Goal: Transaction & Acquisition: Purchase product/service

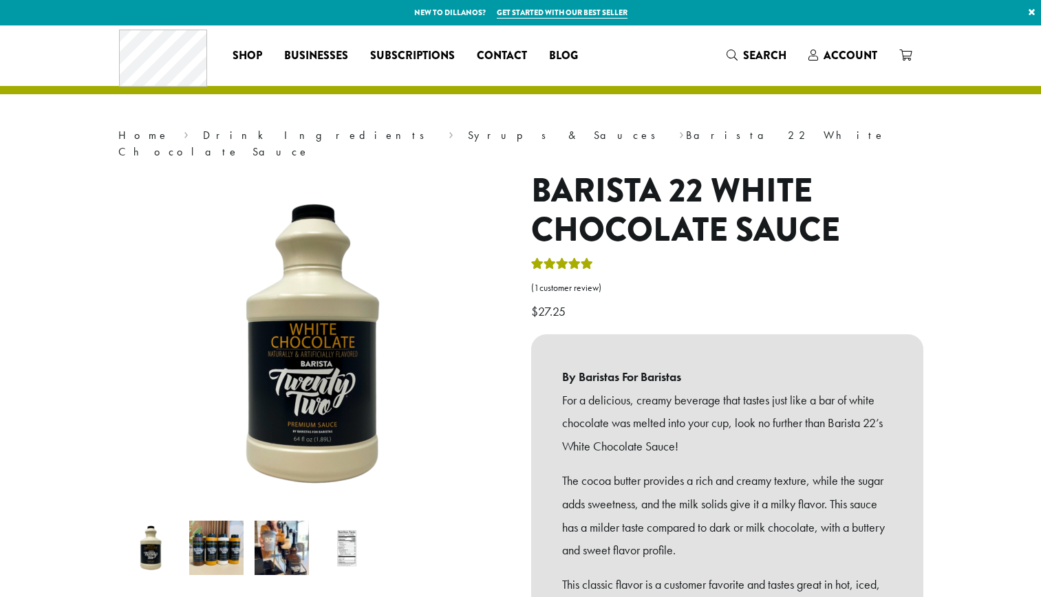
scroll to position [383, 0]
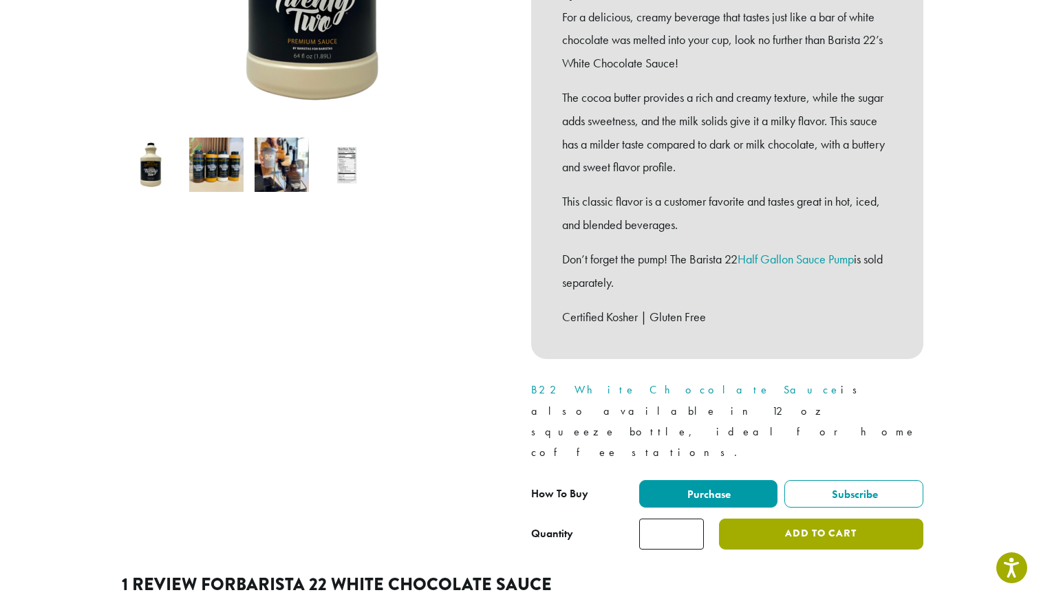
drag, startPoint x: 818, startPoint y: 476, endPoint x: 721, endPoint y: 246, distance: 250.0
click at [818, 519] on button "Add to cart" at bounding box center [821, 534] width 204 height 31
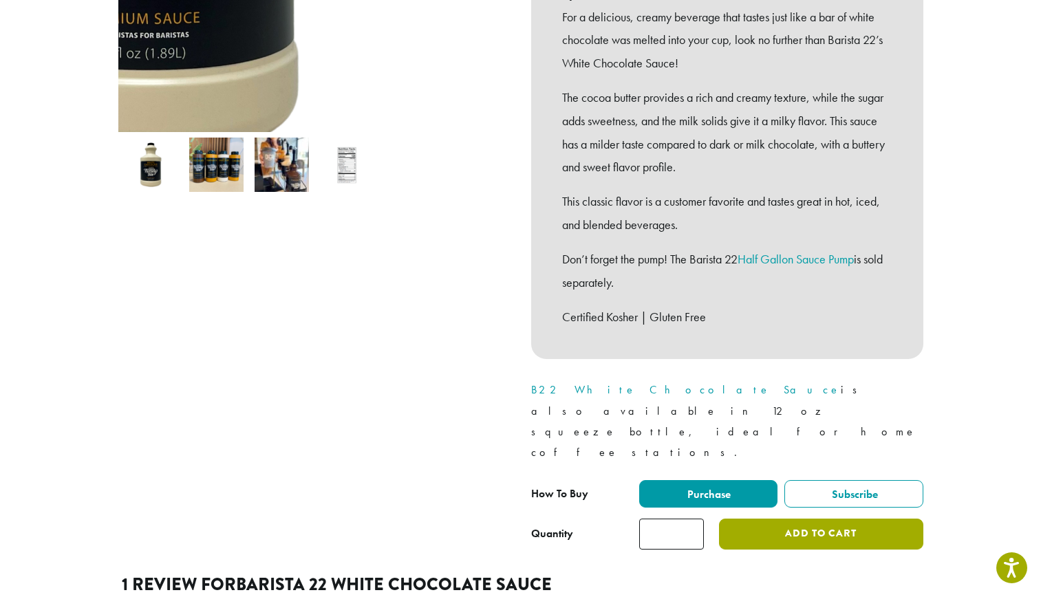
scroll to position [0, 0]
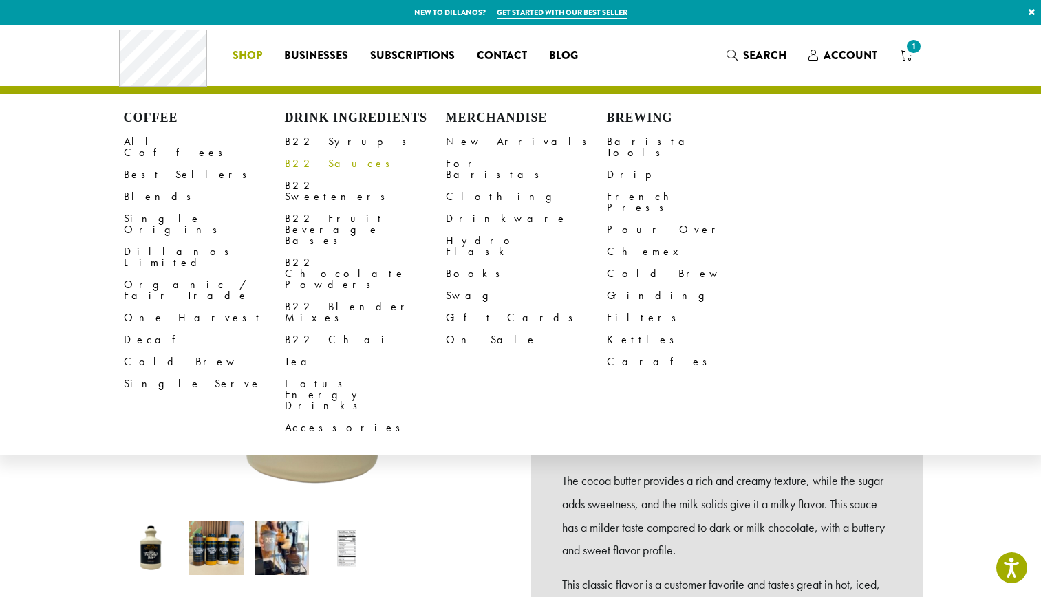
click at [325, 165] on link "B22 Sauces" at bounding box center [365, 164] width 161 height 22
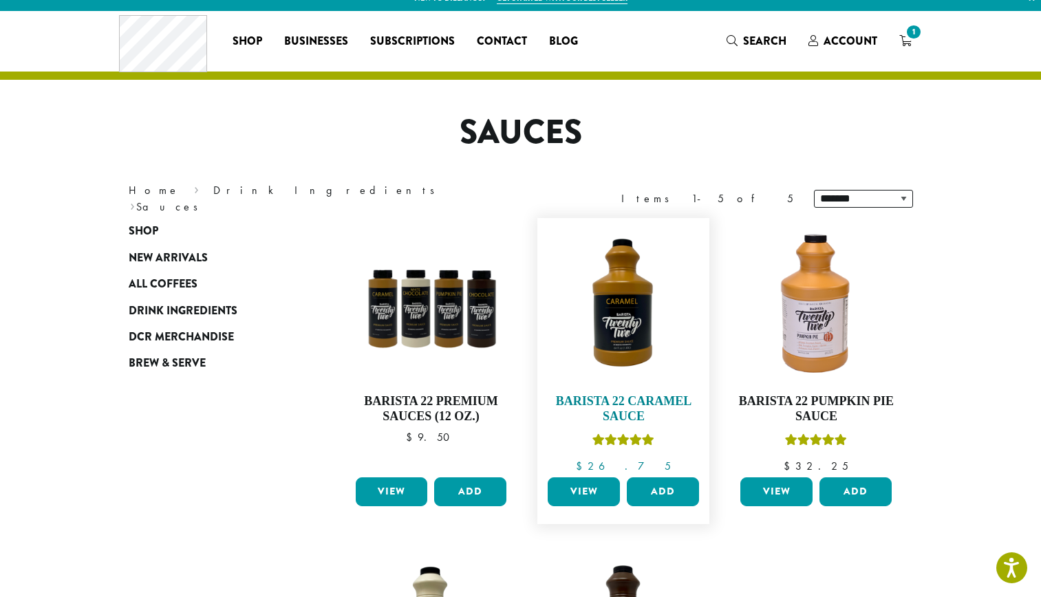
scroll to position [122, 0]
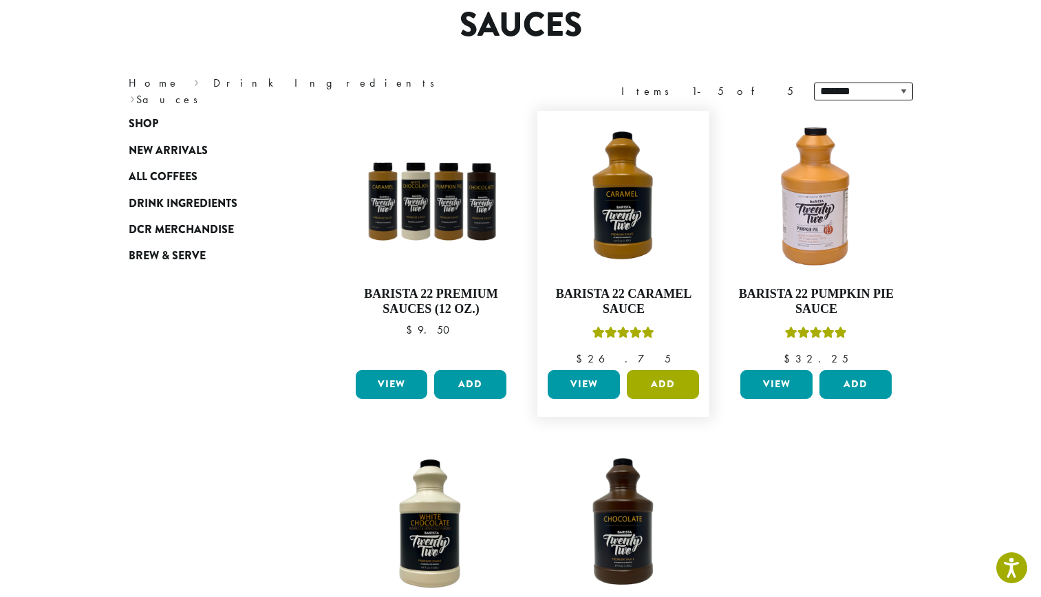
click at [660, 378] on button "Add" at bounding box center [663, 384] width 72 height 29
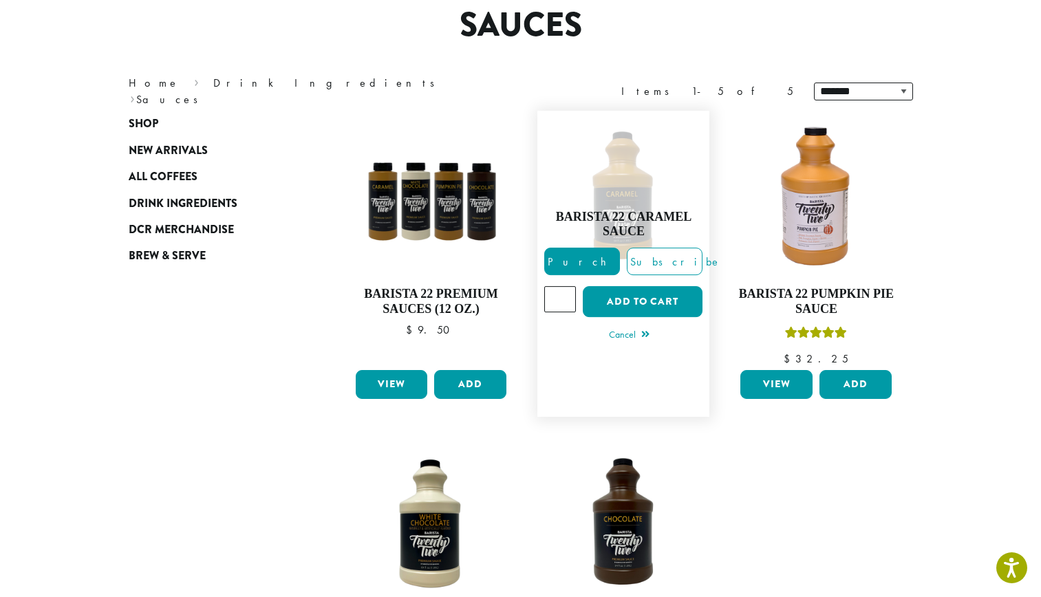
type input "*"
click at [563, 297] on input "*" at bounding box center [560, 299] width 32 height 26
click at [632, 293] on button "Add to cart" at bounding box center [643, 301] width 120 height 31
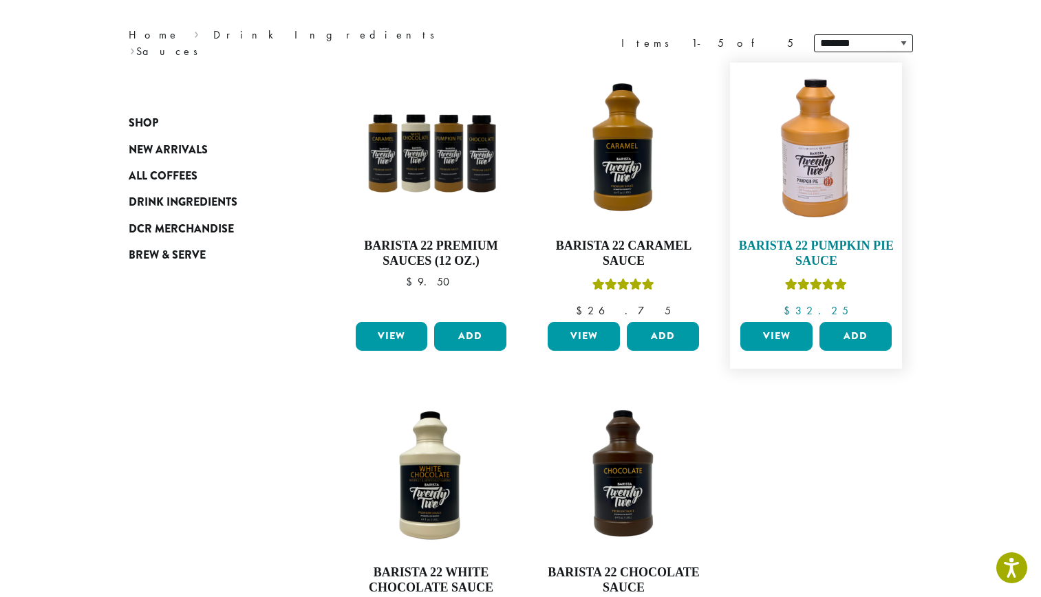
scroll to position [177, 0]
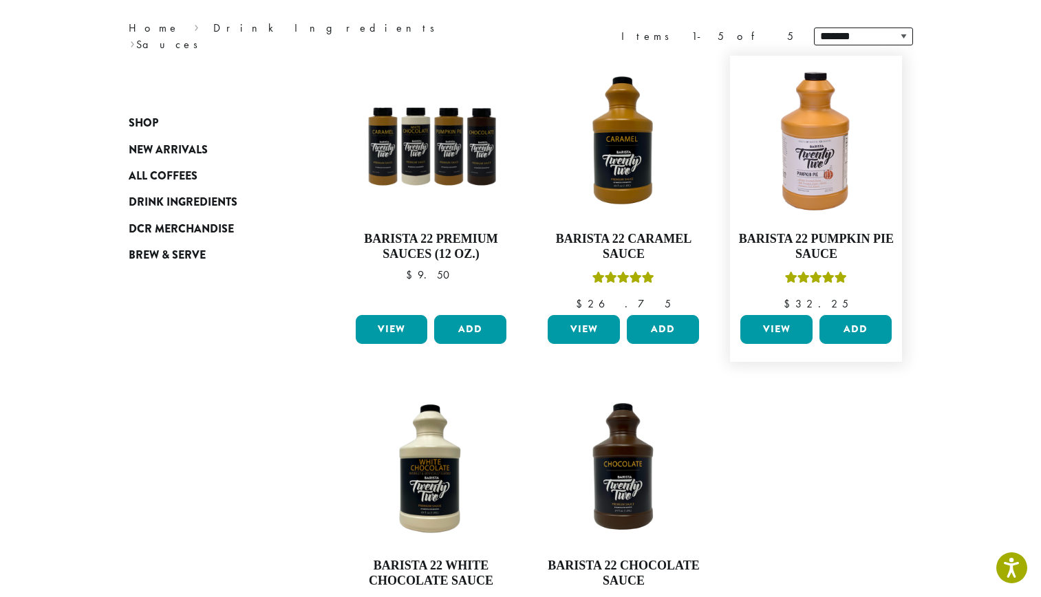
click at [869, 314] on figure "**********" at bounding box center [816, 209] width 172 height 306
click at [869, 327] on button "Add" at bounding box center [855, 329] width 72 height 29
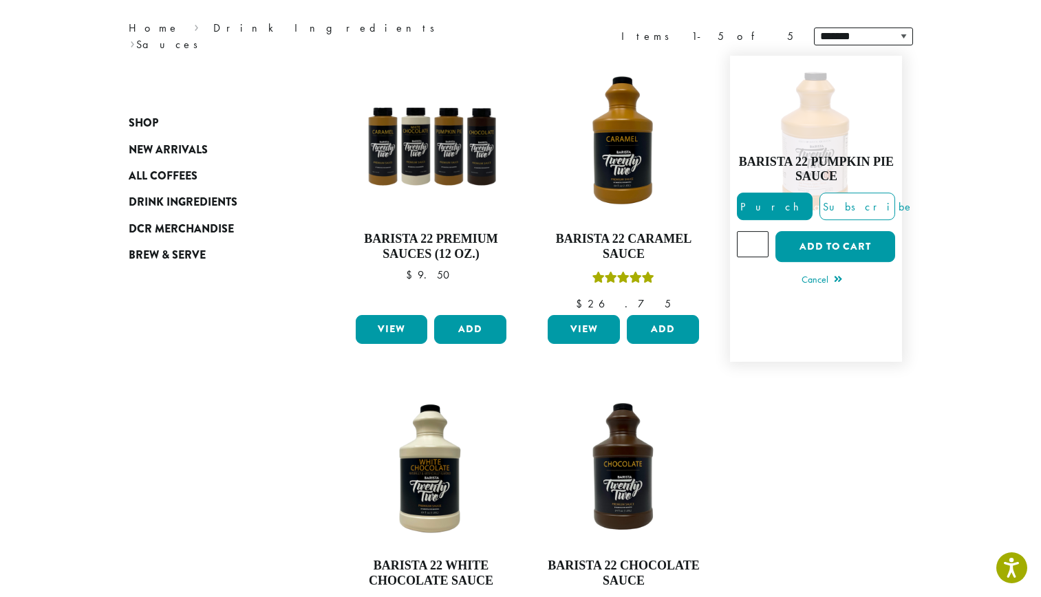
type input "*"
click at [757, 250] on input "*" at bounding box center [753, 244] width 32 height 26
click at [809, 248] on button "Add to cart" at bounding box center [835, 246] width 120 height 31
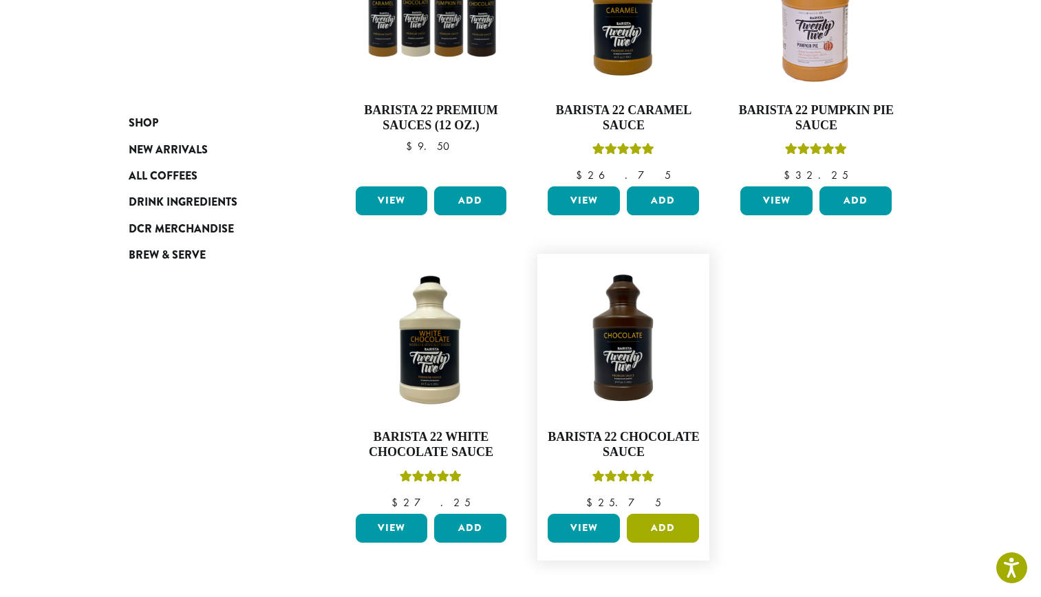
scroll to position [419, 0]
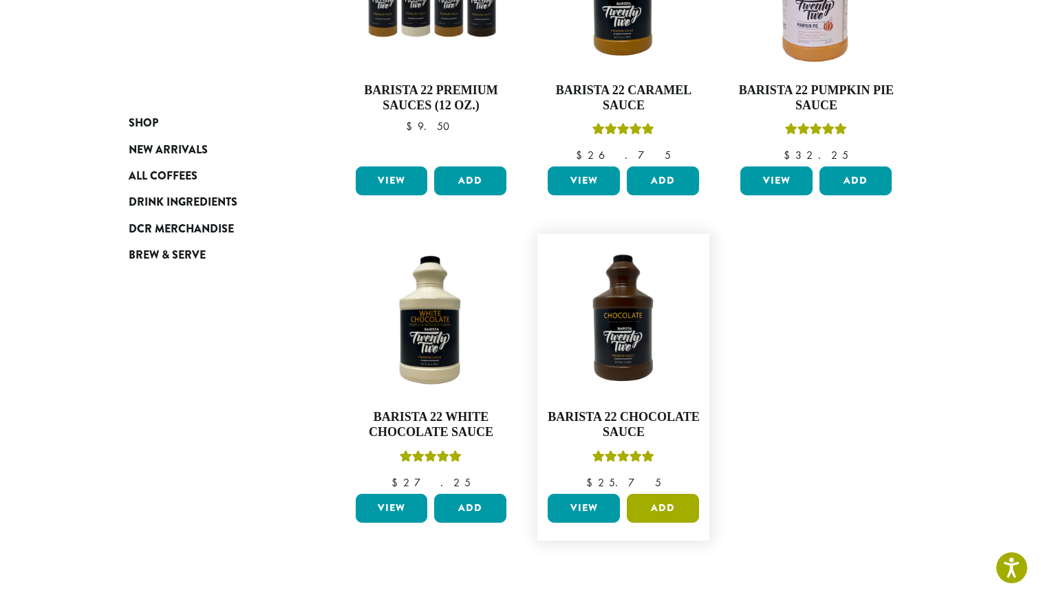
click at [666, 494] on button "Add" at bounding box center [663, 508] width 72 height 29
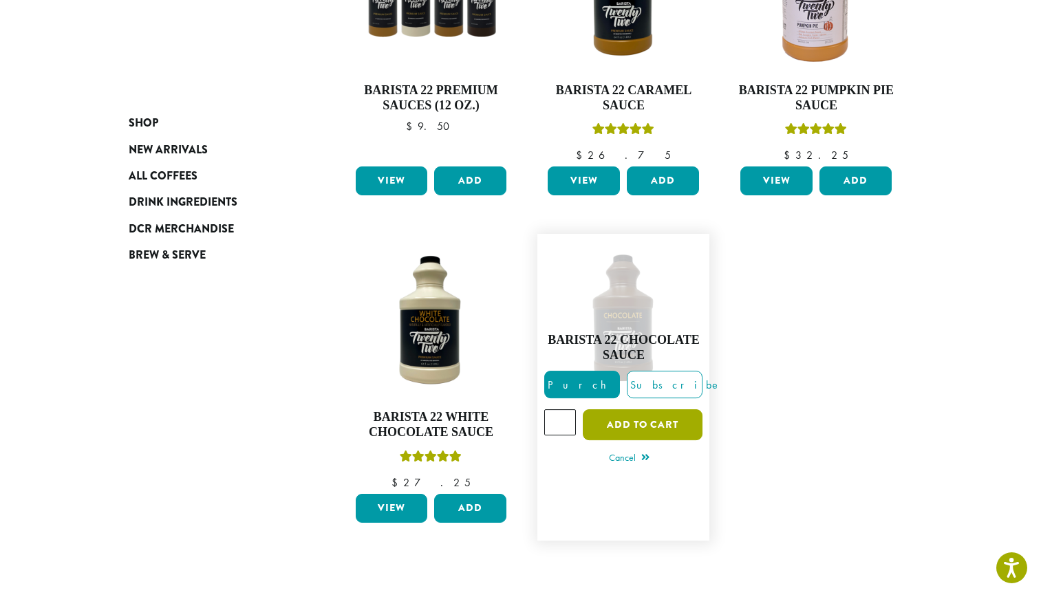
click at [663, 409] on button "Add to cart" at bounding box center [643, 424] width 120 height 31
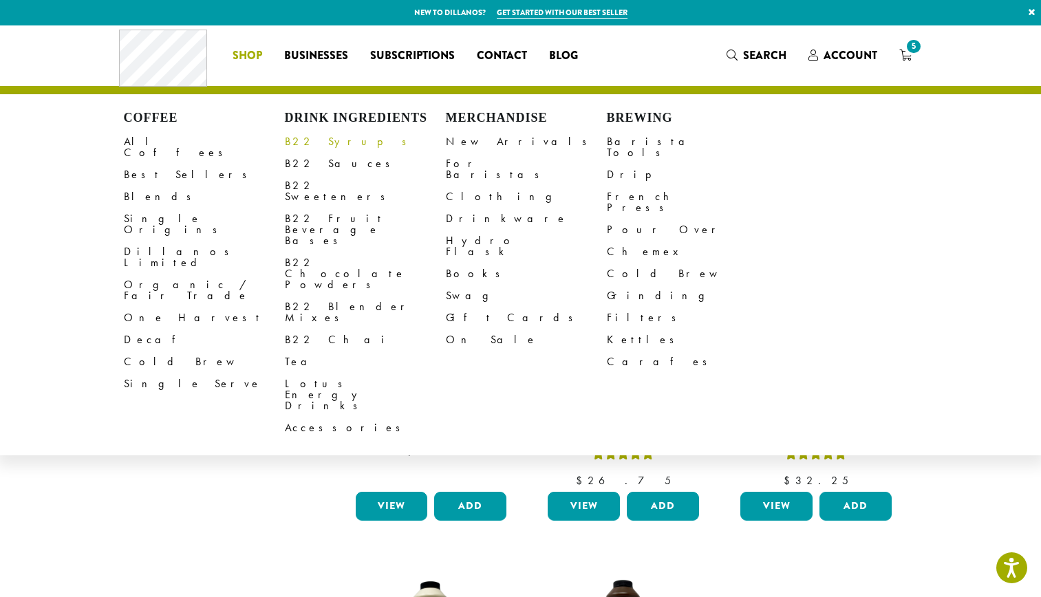
click at [334, 148] on link "B22 Syrups" at bounding box center [365, 142] width 161 height 22
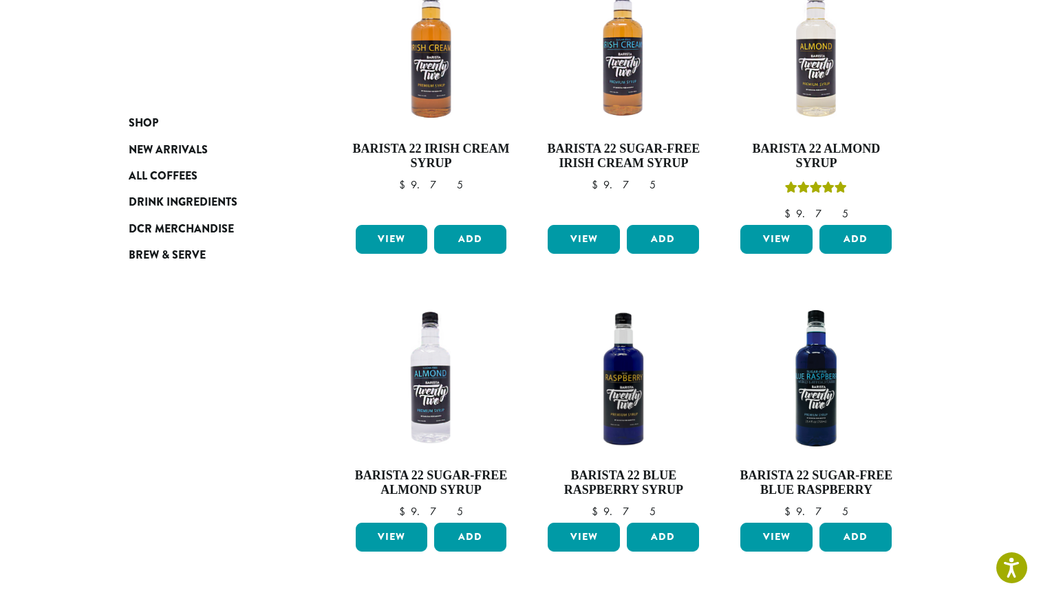
scroll to position [1195, 0]
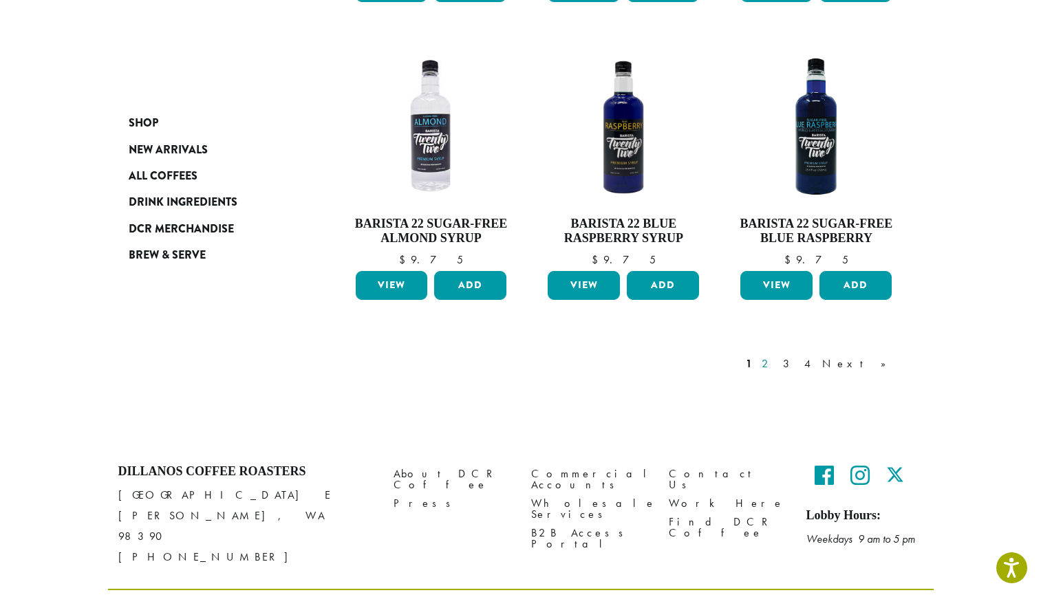
click at [776, 356] on link "2" at bounding box center [767, 364] width 17 height 17
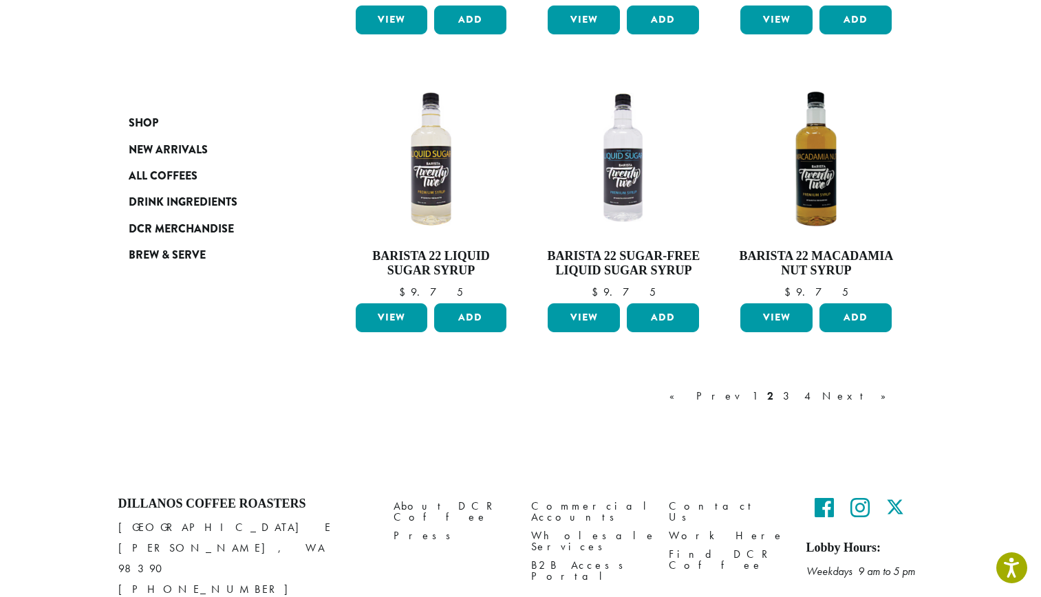
scroll to position [1115, 0]
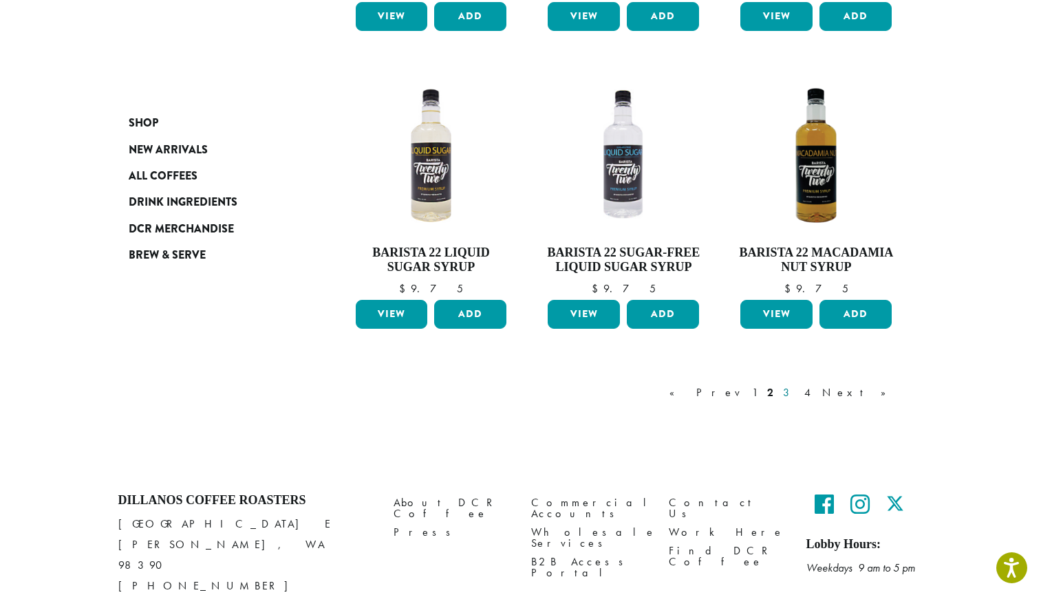
click at [797, 397] on link "3" at bounding box center [788, 392] width 17 height 17
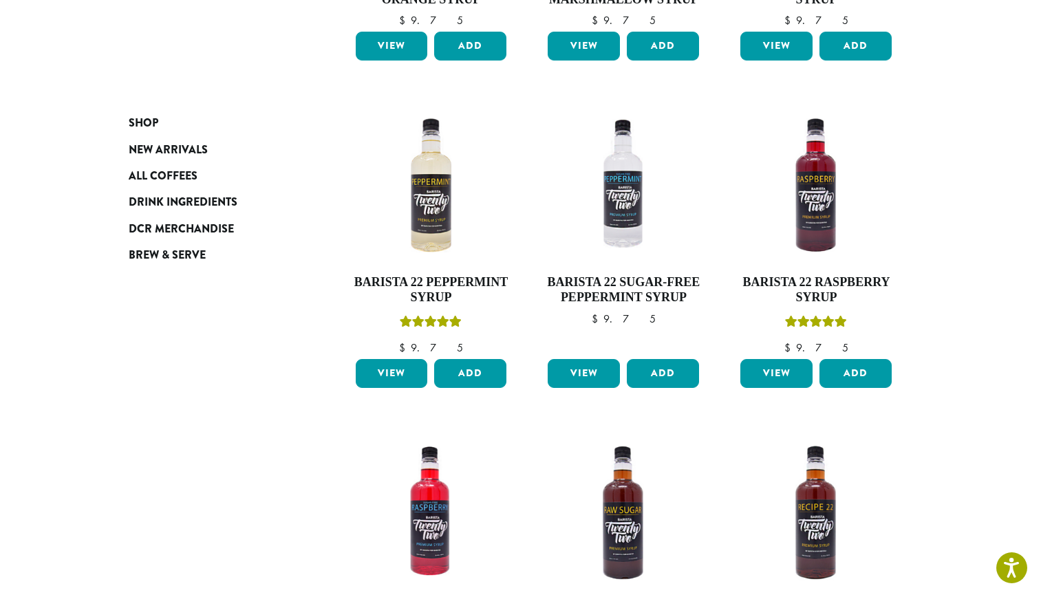
scroll to position [85, 0]
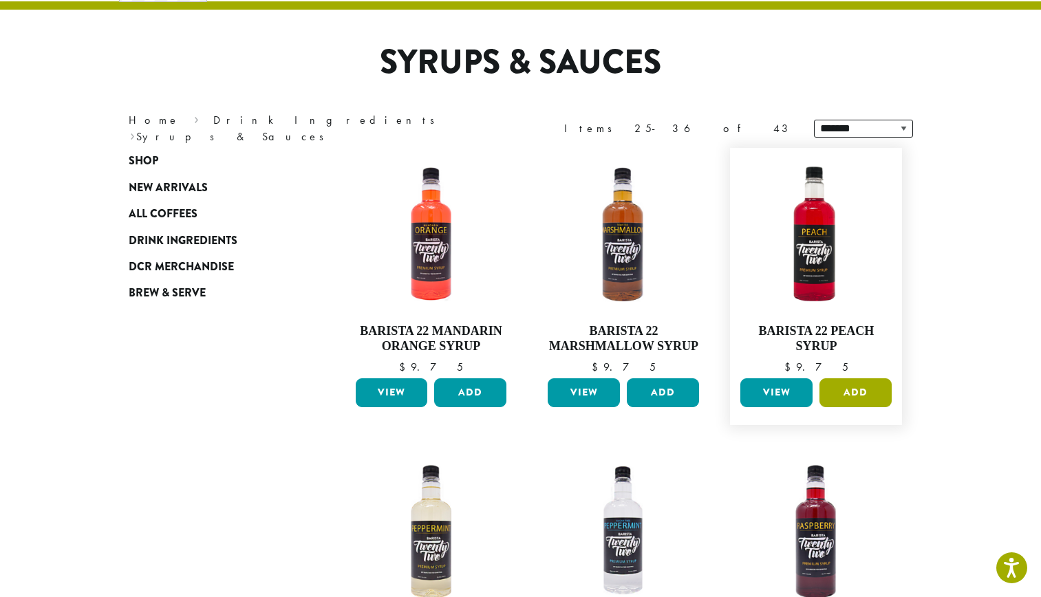
click at [846, 385] on button "Add" at bounding box center [855, 392] width 72 height 29
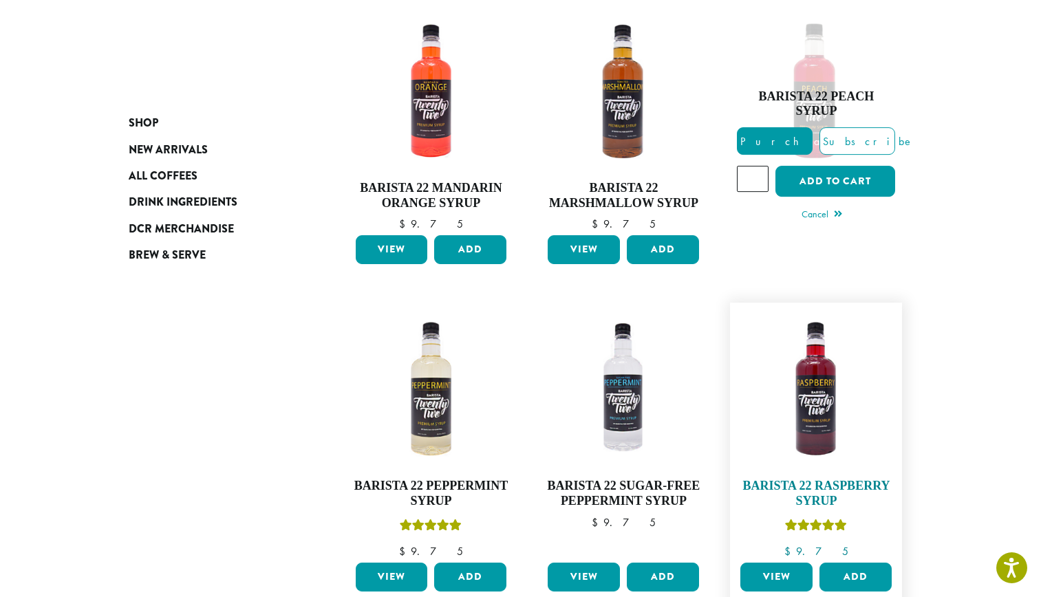
scroll to position [228, 0]
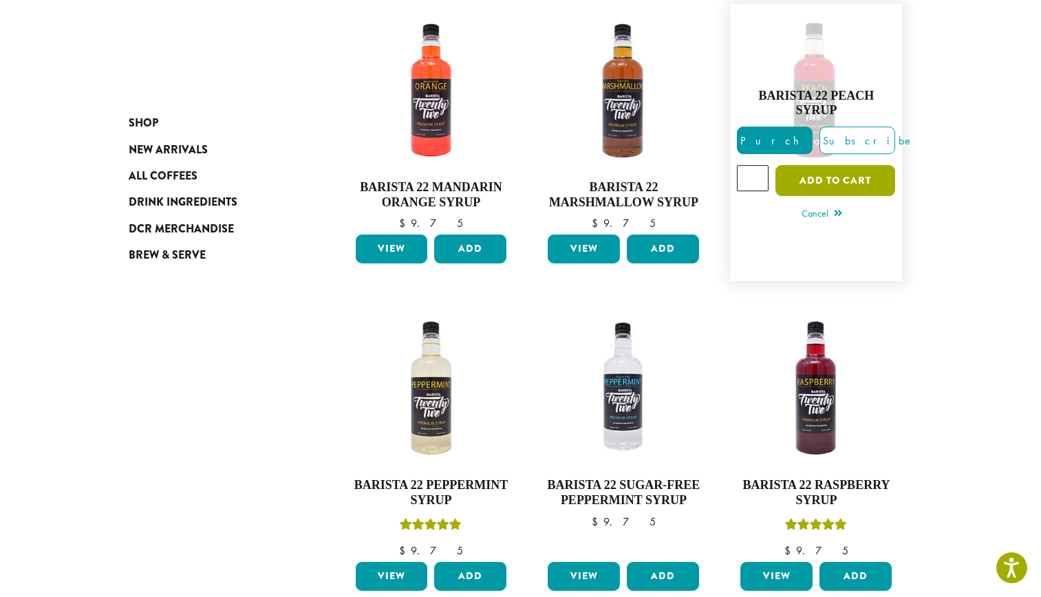
click at [844, 179] on button "Add to cart" at bounding box center [835, 180] width 120 height 31
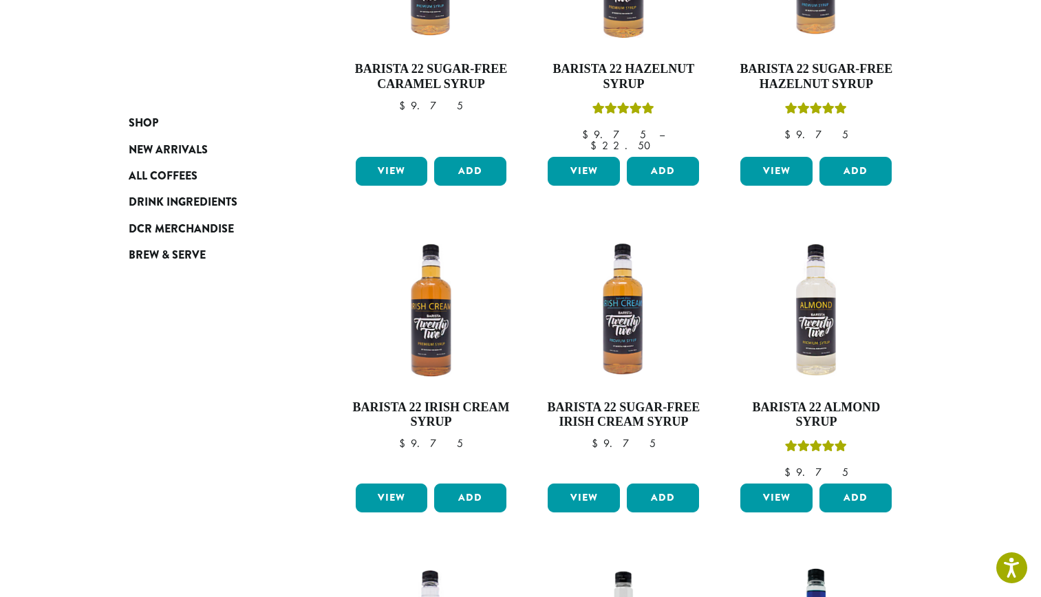
scroll to position [1268, 0]
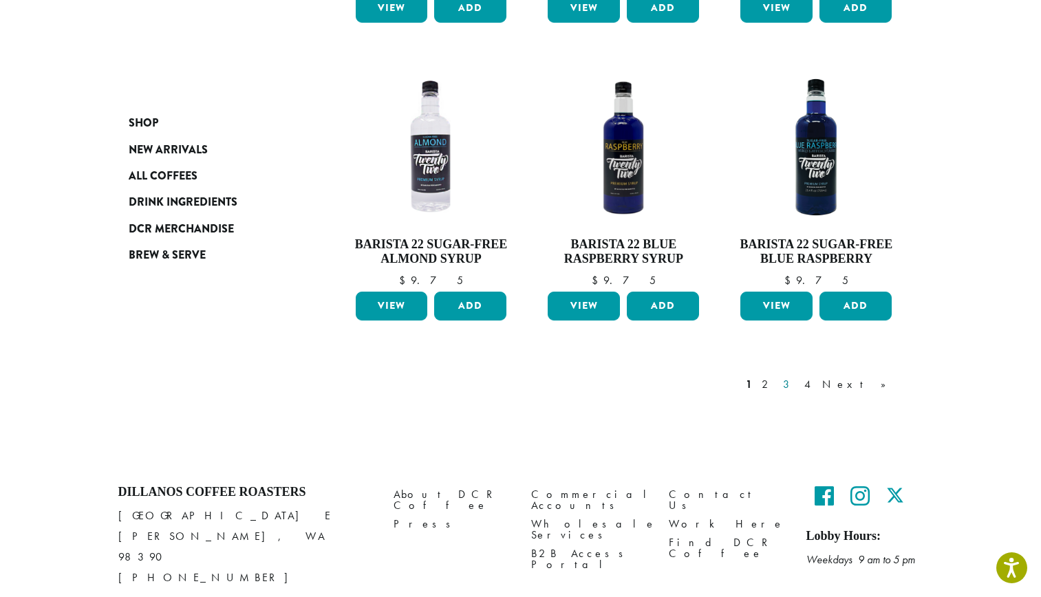
click at [797, 376] on link "3" at bounding box center [788, 384] width 17 height 17
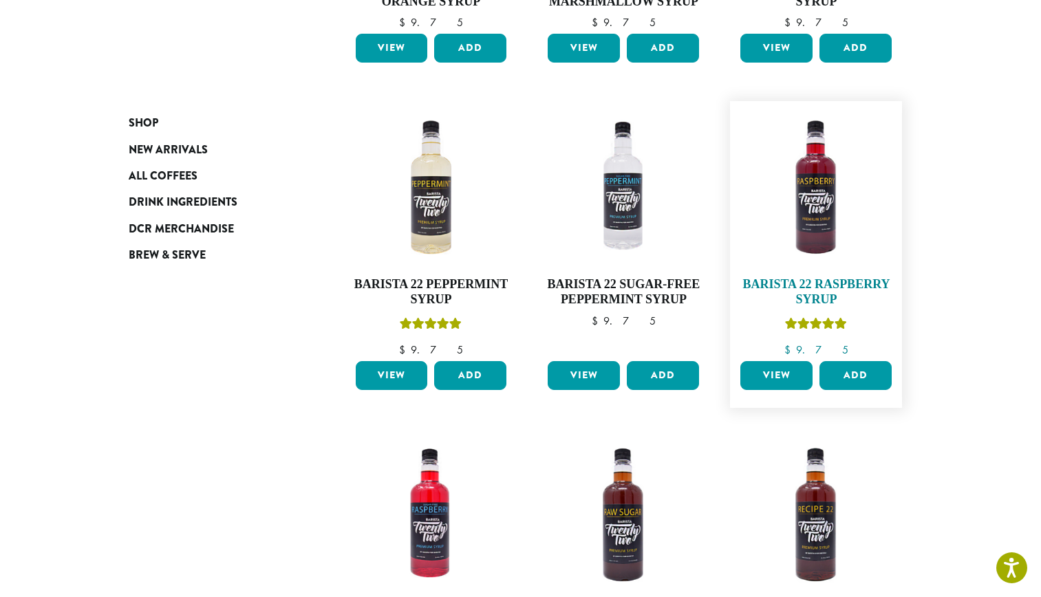
scroll to position [430, 0]
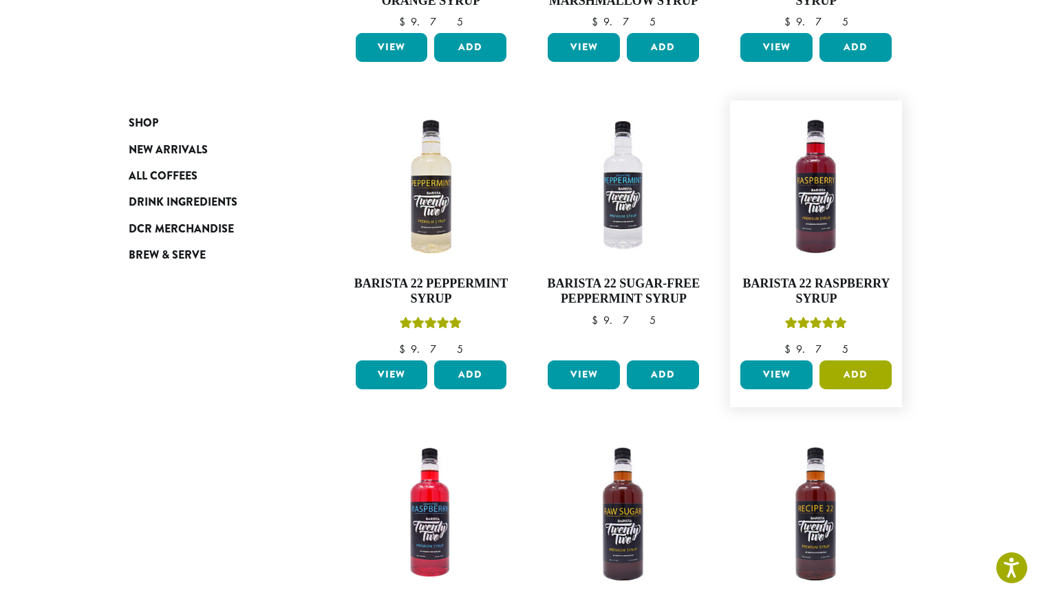
click at [843, 374] on button "Add" at bounding box center [855, 374] width 72 height 29
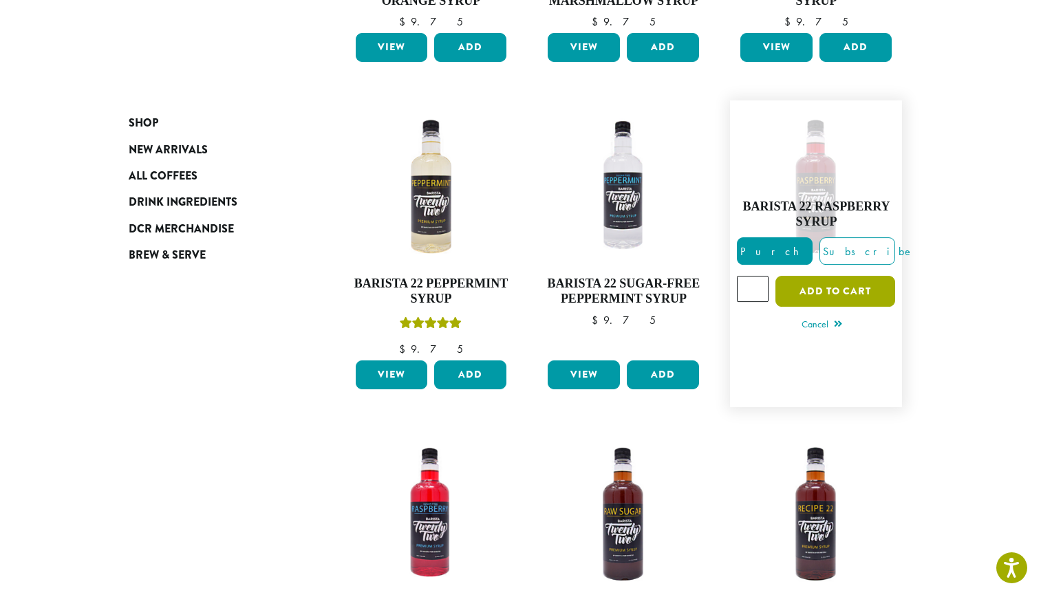
click at [845, 281] on button "Add to cart" at bounding box center [835, 291] width 120 height 31
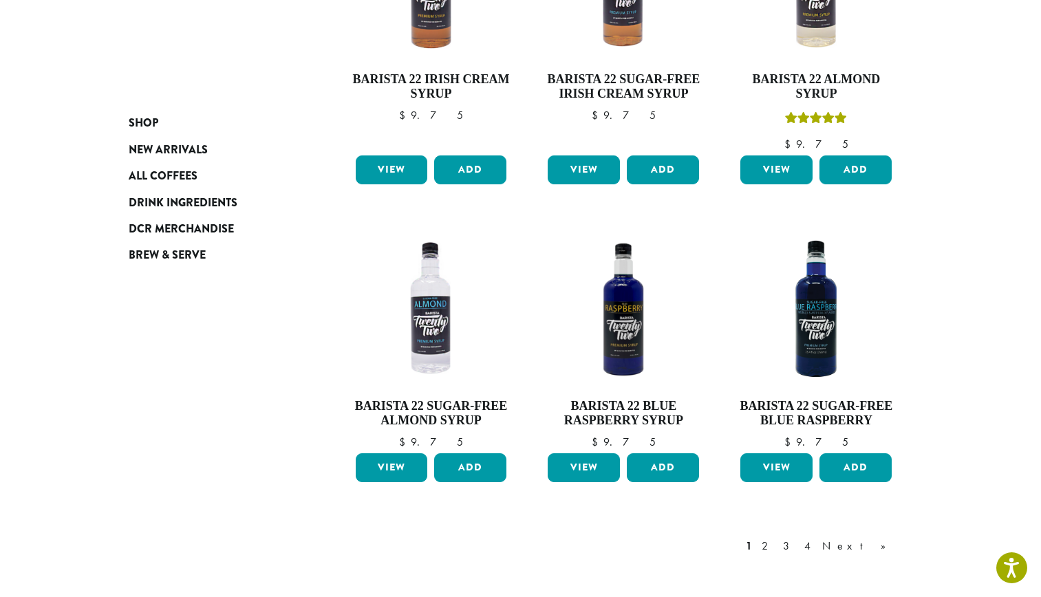
scroll to position [1236, 0]
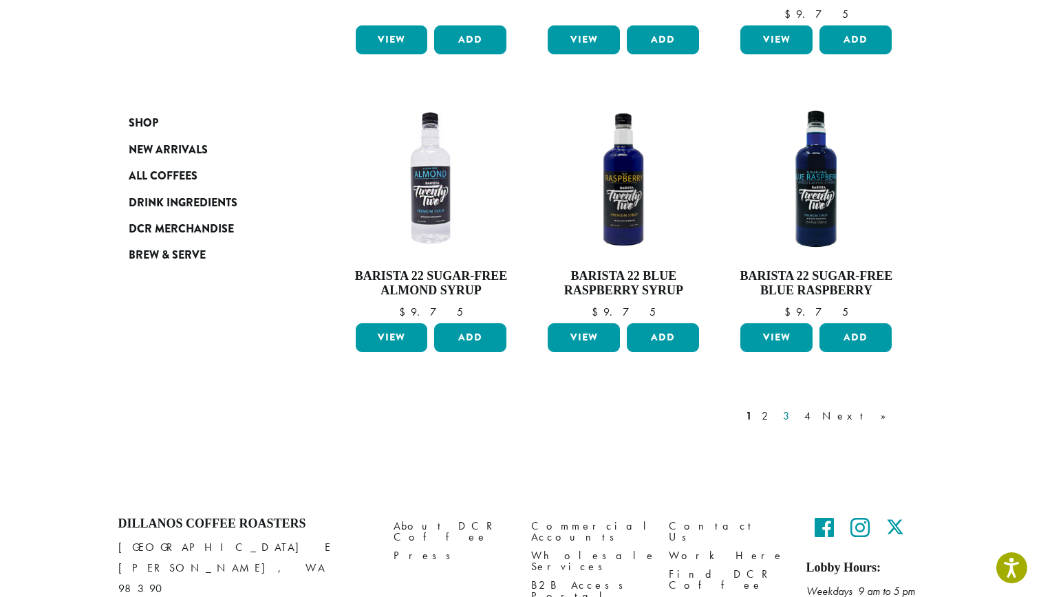
click at [797, 408] on link "3" at bounding box center [788, 416] width 17 height 17
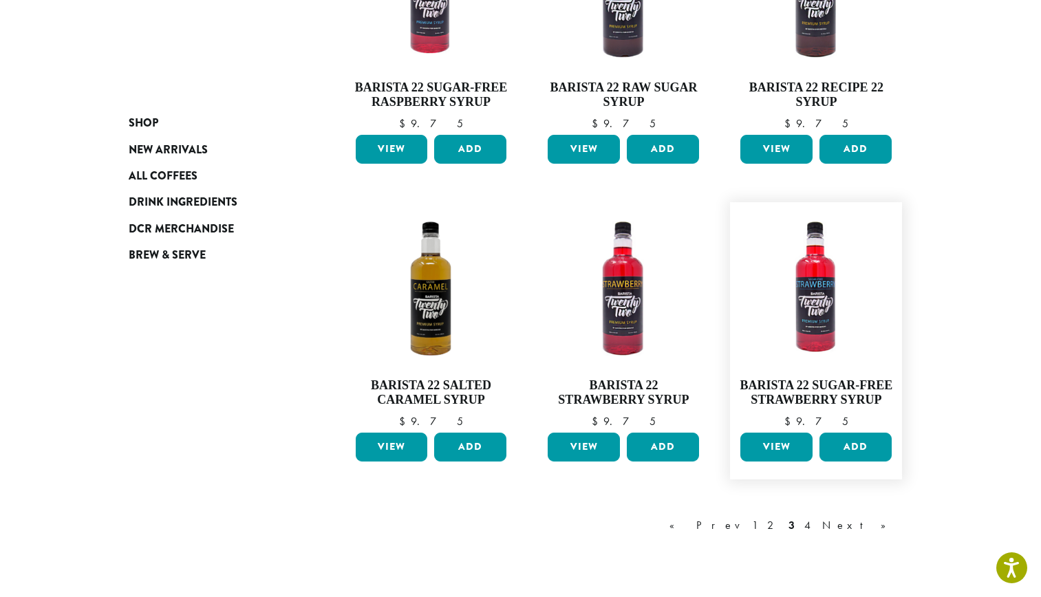
scroll to position [955, 0]
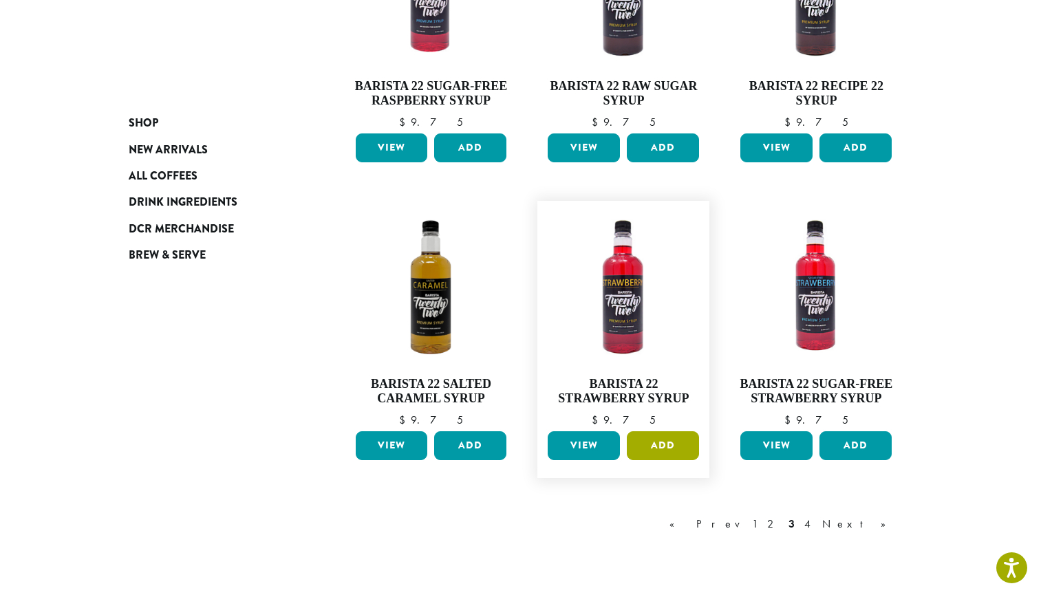
click at [666, 448] on button "Add" at bounding box center [663, 445] width 72 height 29
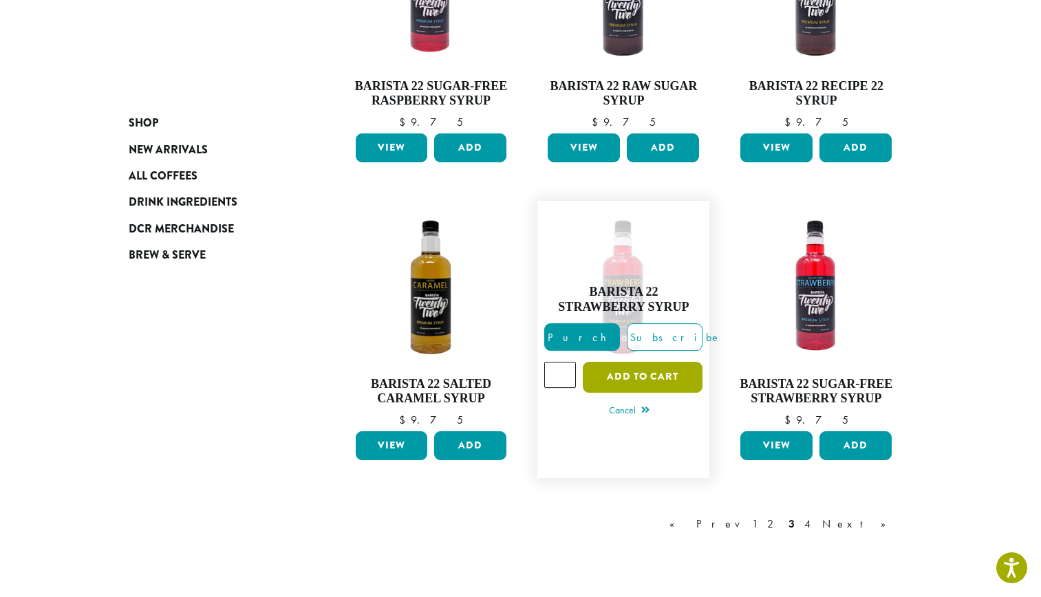
click at [673, 362] on button "Add to cart" at bounding box center [643, 377] width 120 height 31
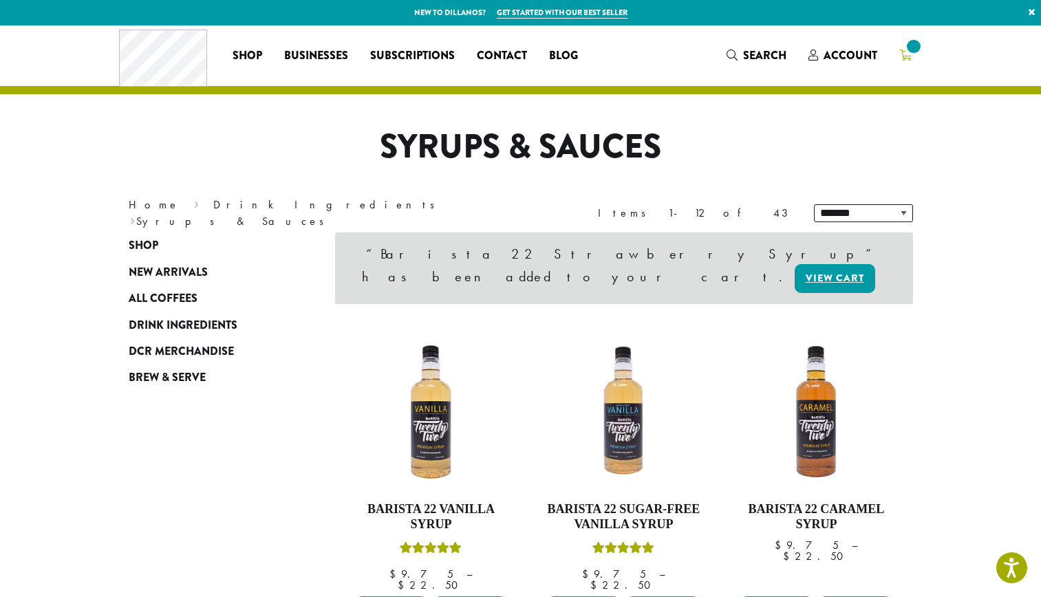
click at [907, 41] on span at bounding box center [913, 46] width 19 height 19
click at [908, 52] on span "8" at bounding box center [913, 46] width 19 height 19
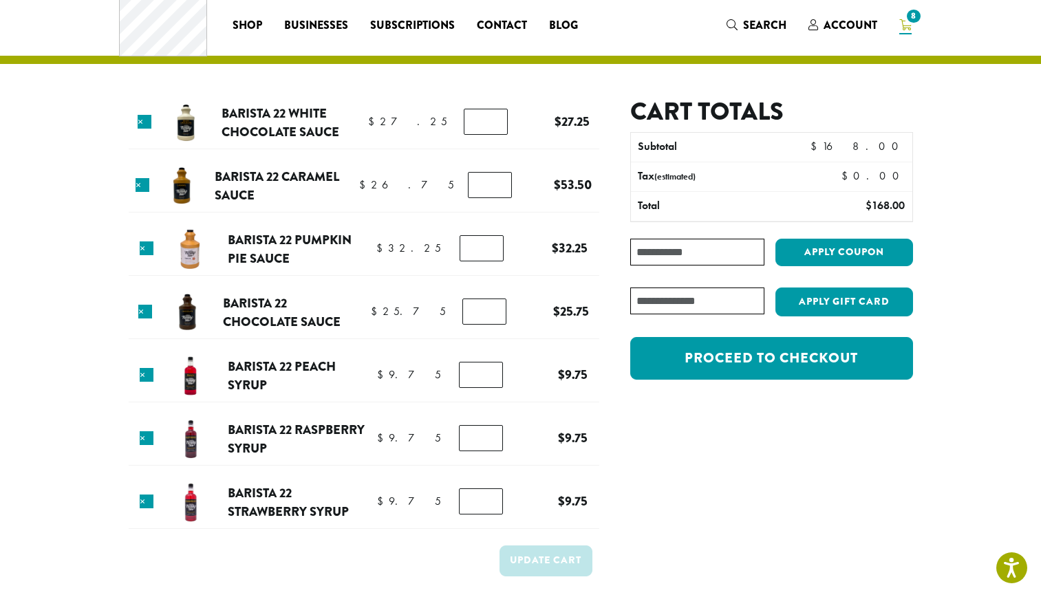
scroll to position [31, 0]
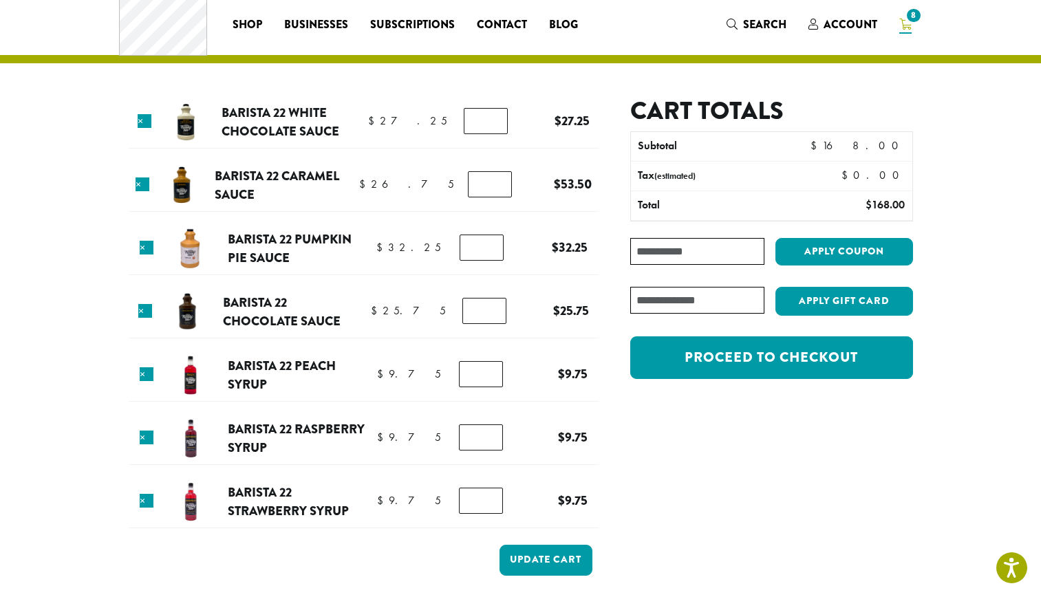
type input "*"
click at [489, 182] on input "*" at bounding box center [490, 184] width 44 height 26
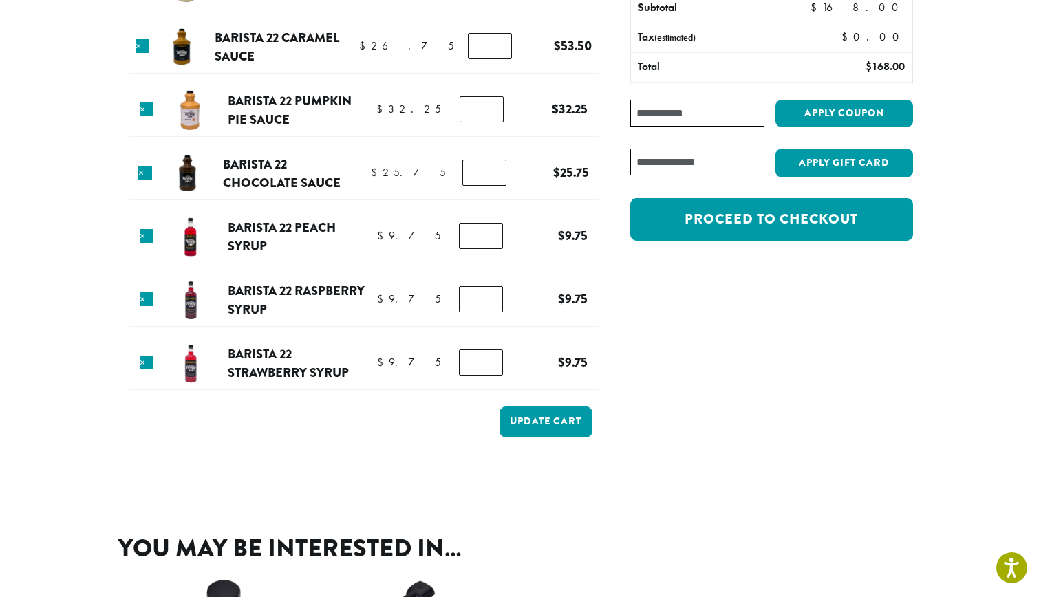
scroll to position [191, 0]
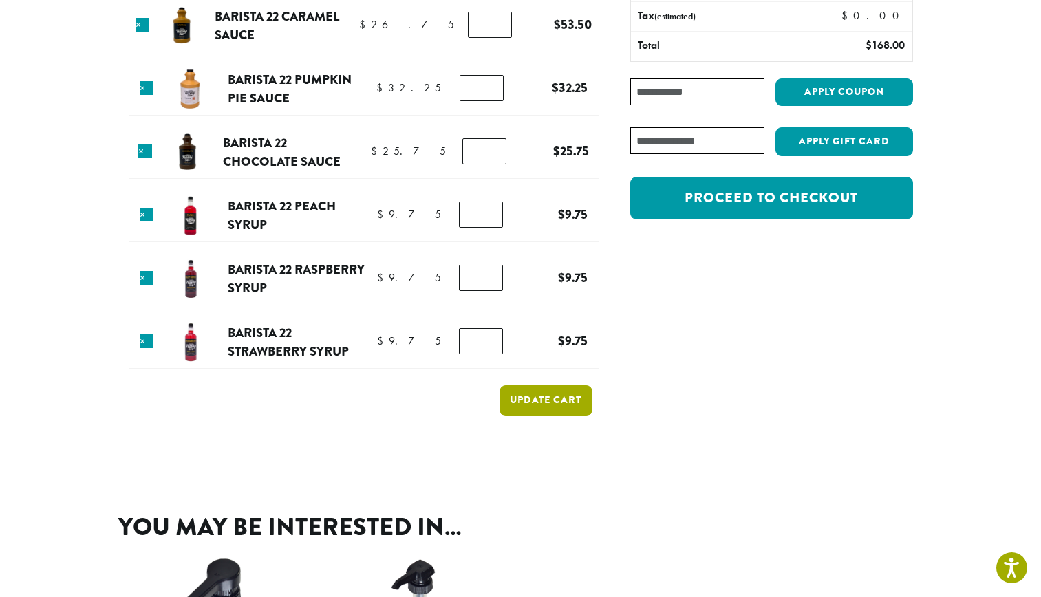
click at [552, 414] on button "Update cart" at bounding box center [545, 400] width 93 height 31
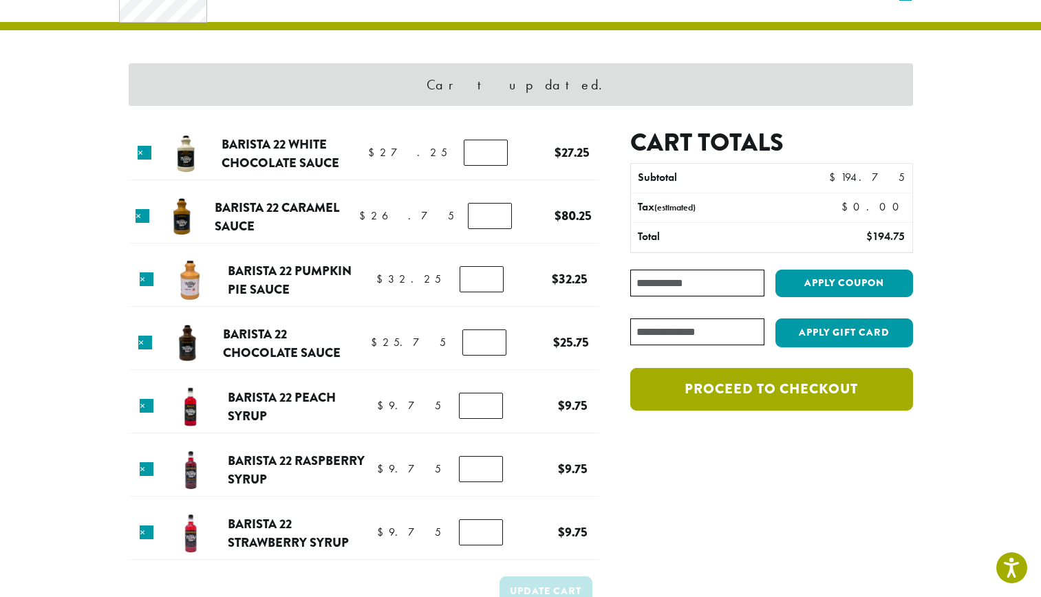
scroll to position [58, 0]
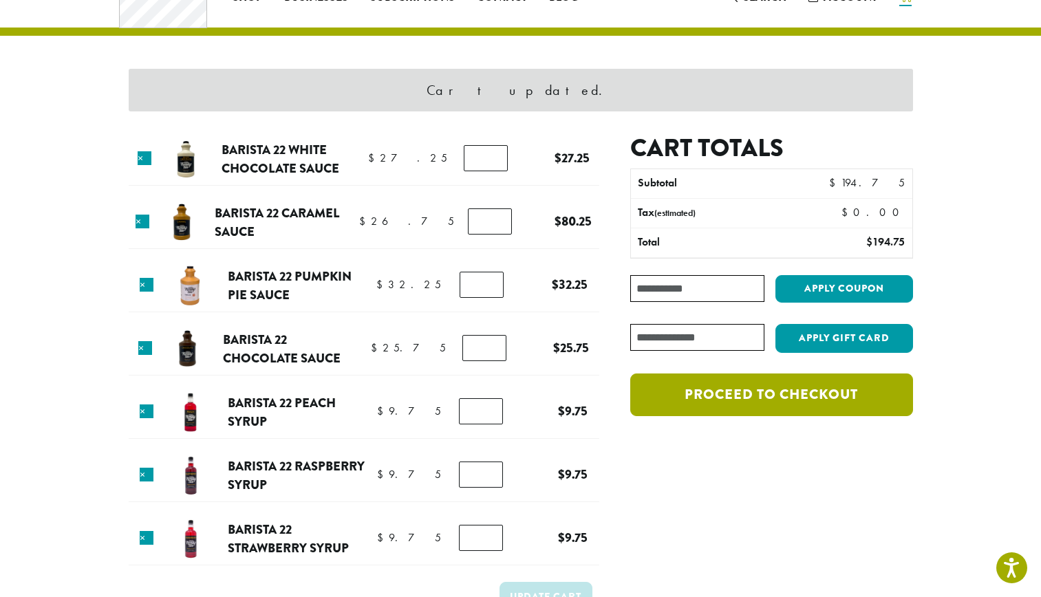
click at [753, 398] on link "Proceed to checkout" at bounding box center [771, 394] width 282 height 43
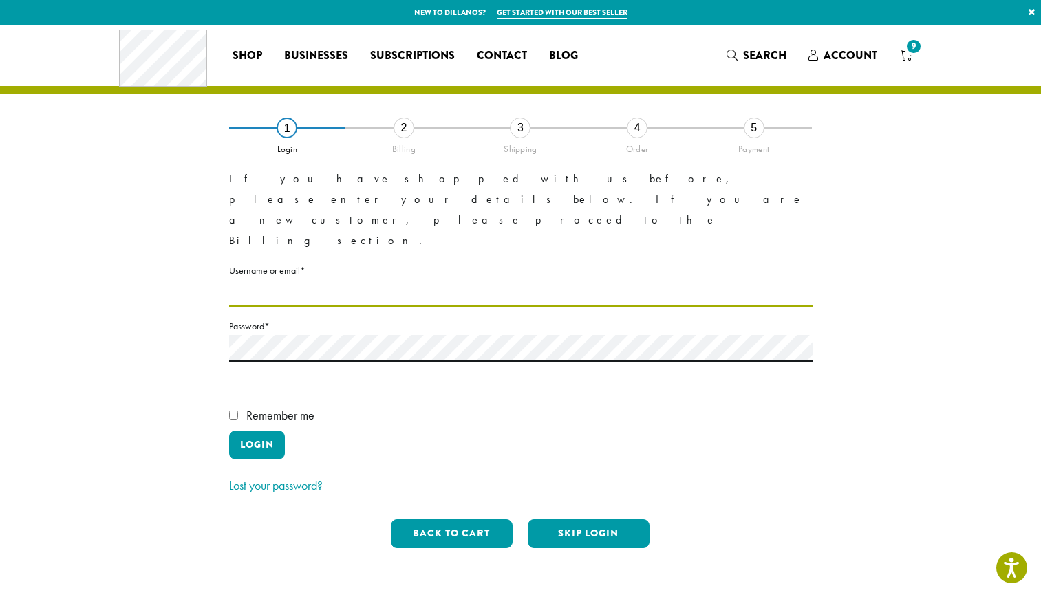
type input "**********"
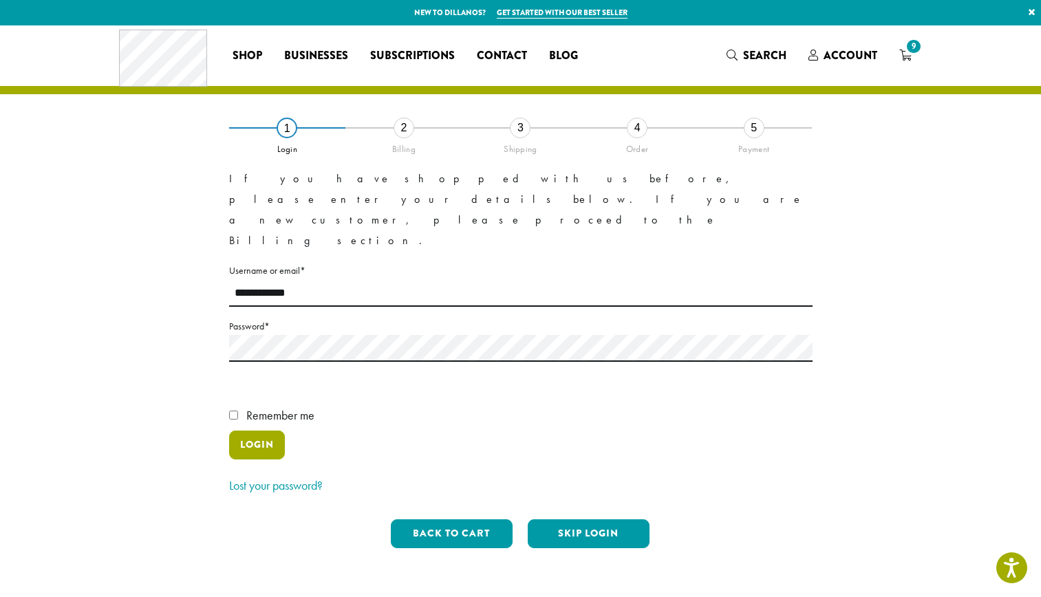
click at [272, 431] on button "Login" at bounding box center [257, 445] width 56 height 29
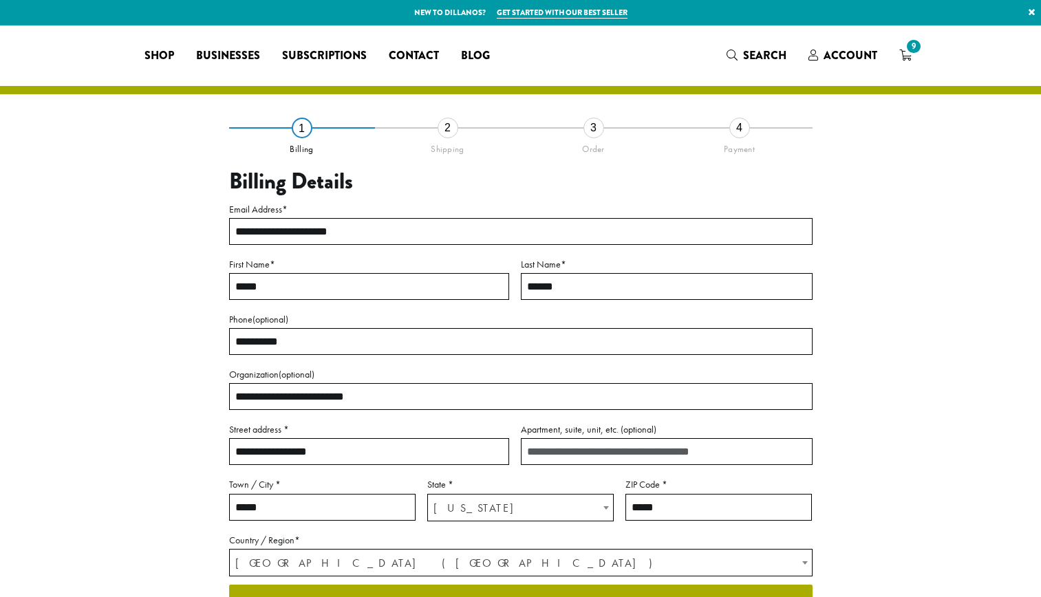
select select "**"
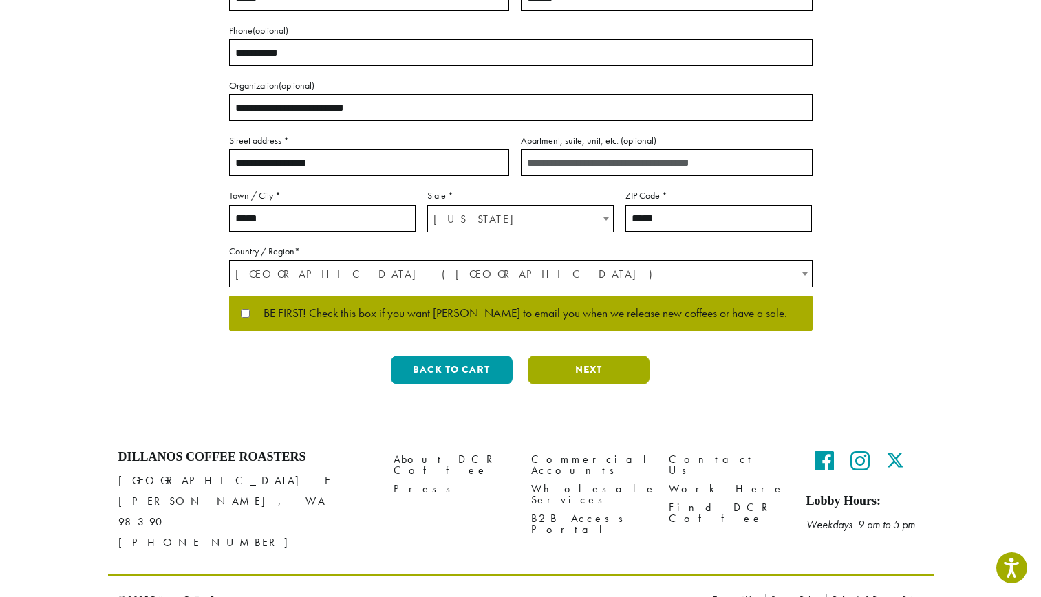
click at [581, 377] on button "Next" at bounding box center [589, 370] width 122 height 29
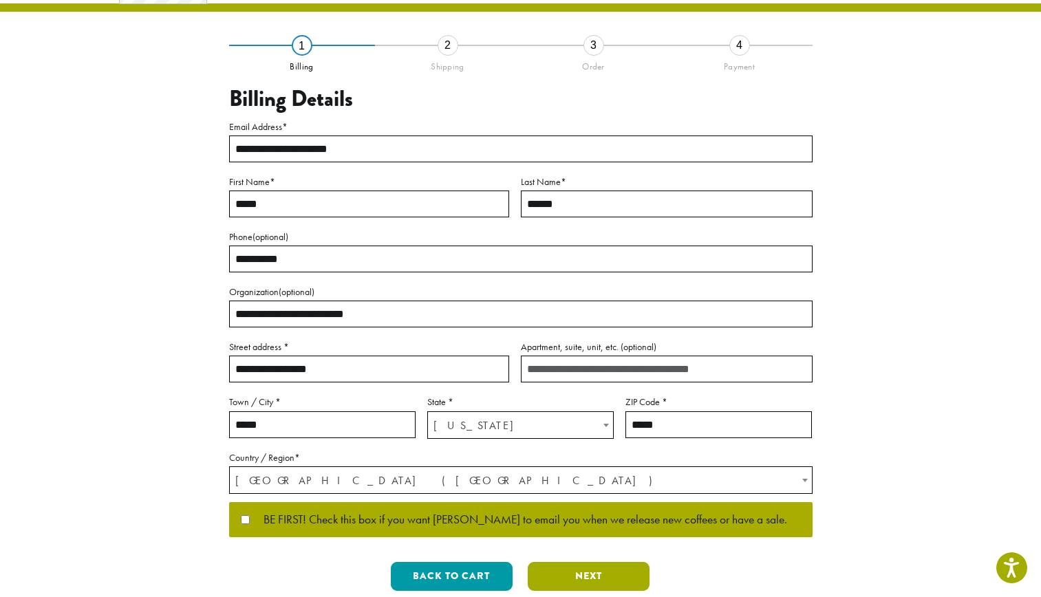
scroll to position [0, 0]
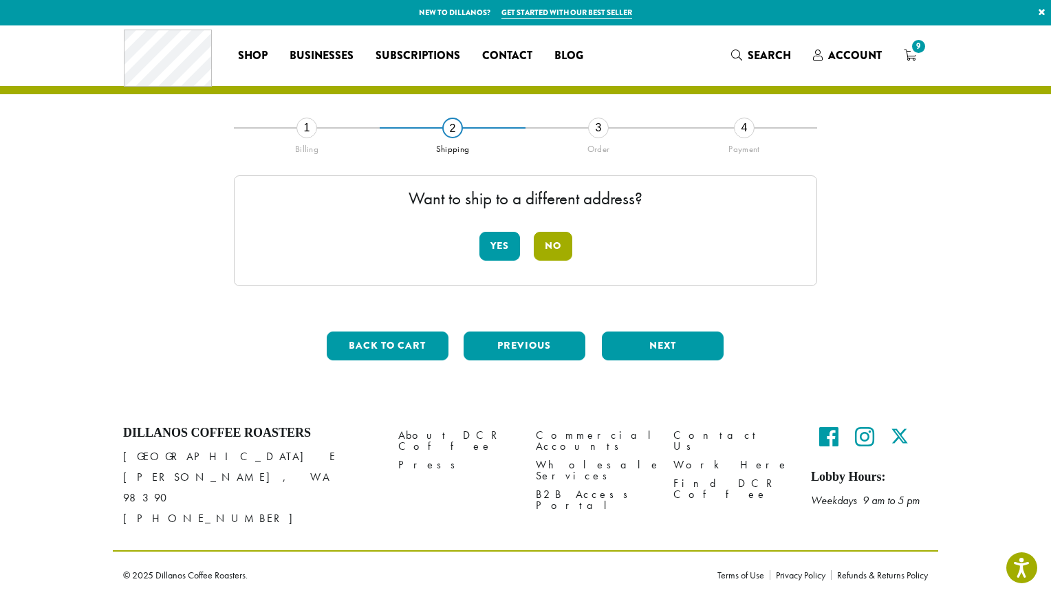
click at [567, 243] on button "No" at bounding box center [553, 246] width 39 height 29
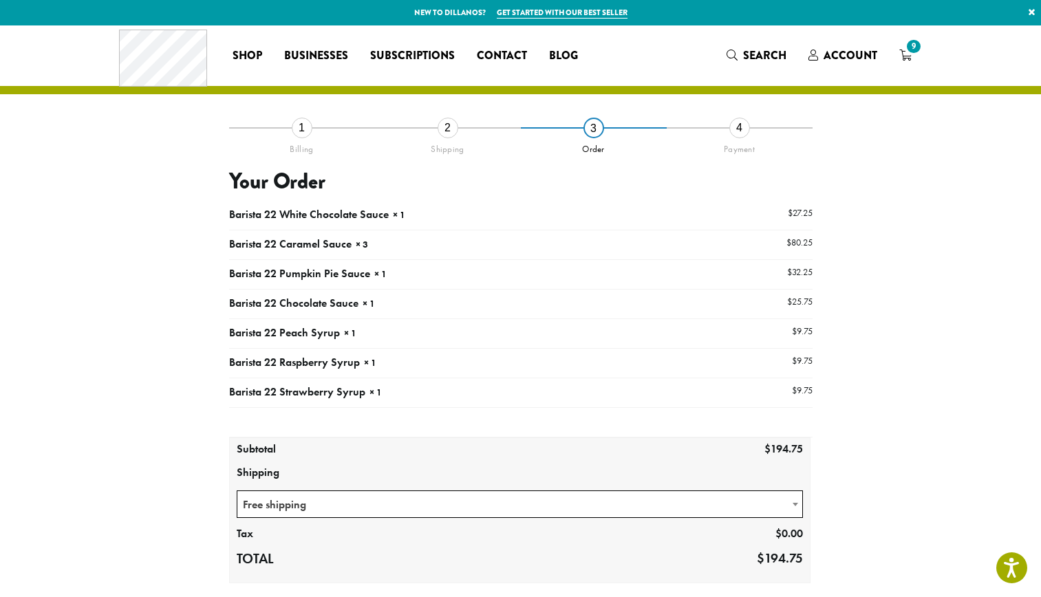
scroll to position [257, 0]
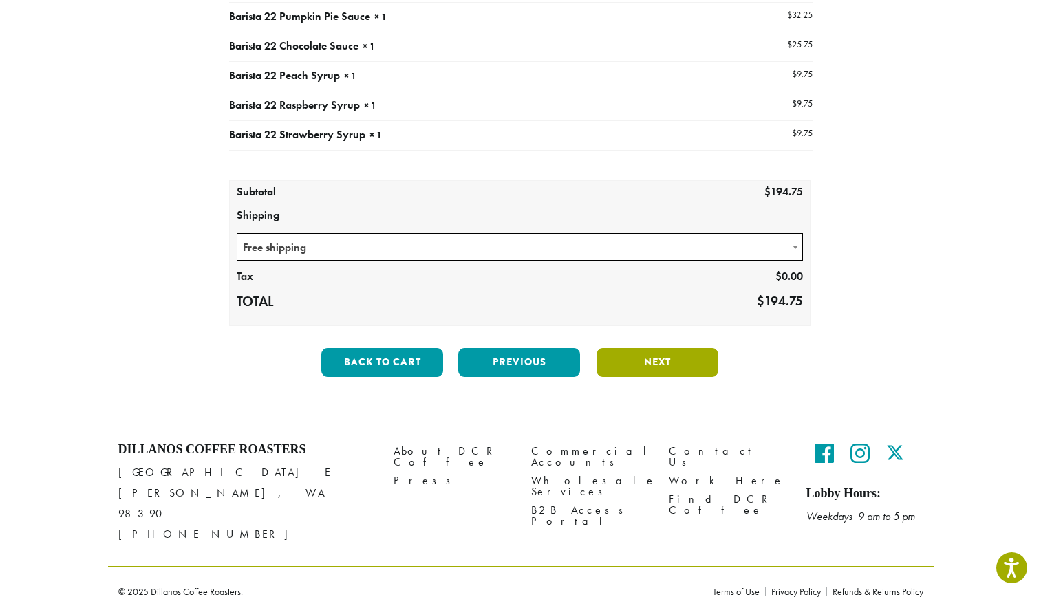
click at [647, 358] on button "Next" at bounding box center [657, 362] width 122 height 29
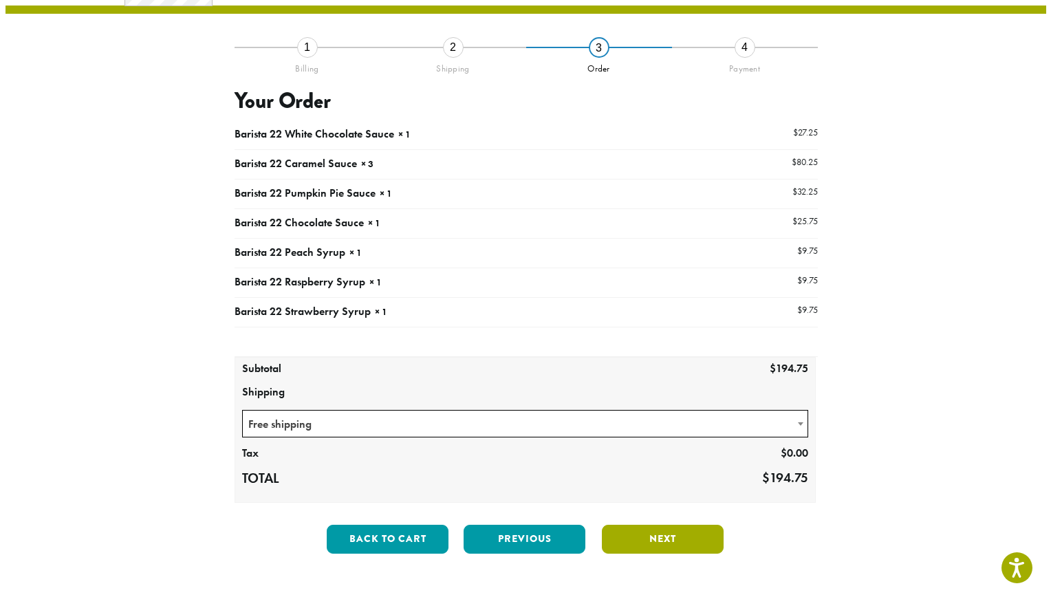
scroll to position [79, 0]
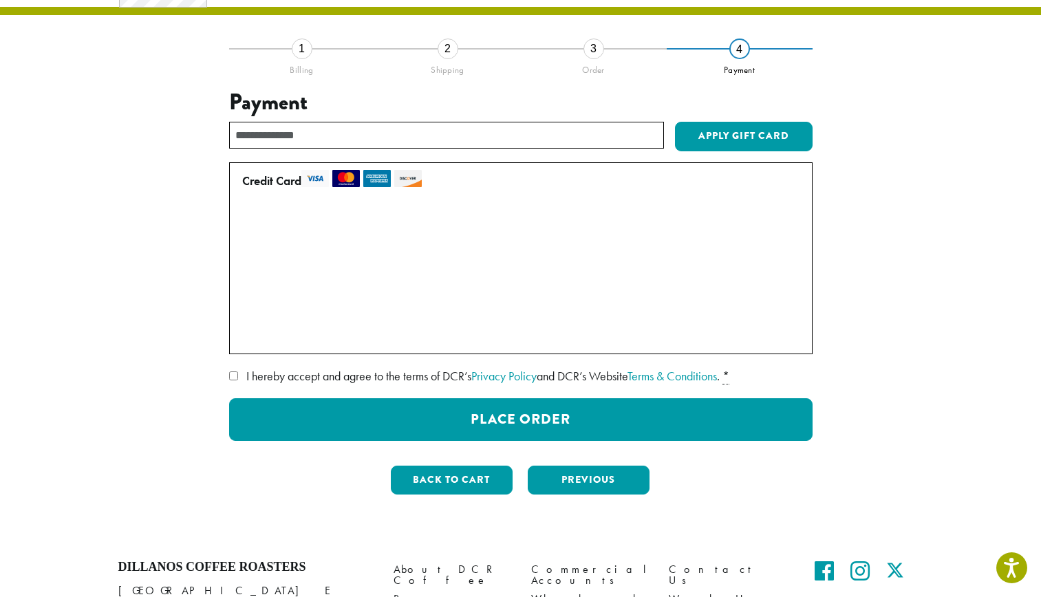
click at [250, 303] on label "• • • 2075 (expires 08/28)" at bounding box center [518, 307] width 552 height 22
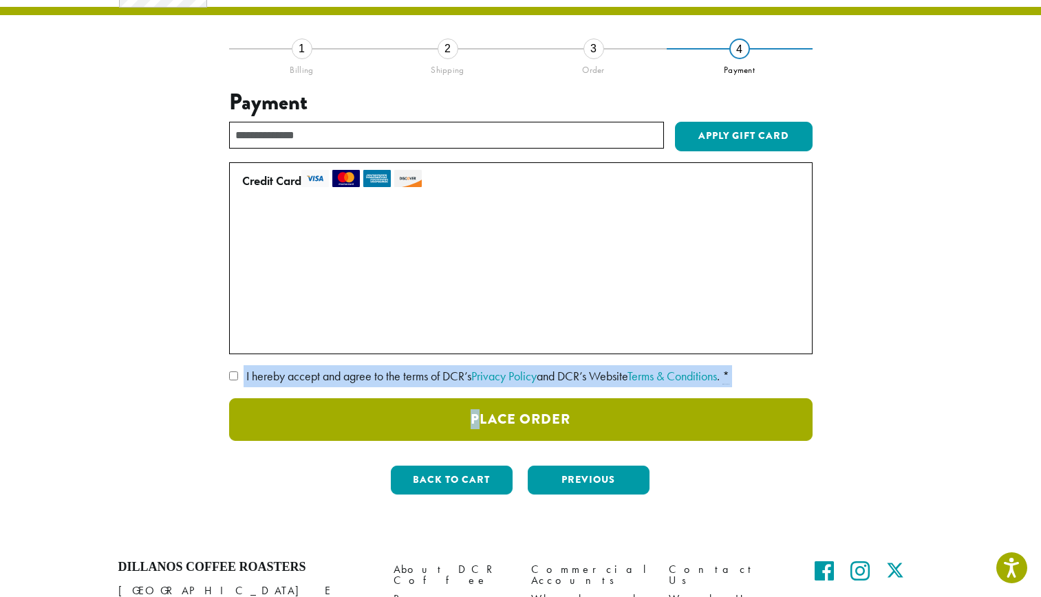
drag, startPoint x: 250, startPoint y: 303, endPoint x: 484, endPoint y: 410, distance: 257.3
click at [484, 410] on div "Credit Card Pay securely using your credit card. Manage Payment Methods • • • 6…" at bounding box center [520, 301] width 583 height 279
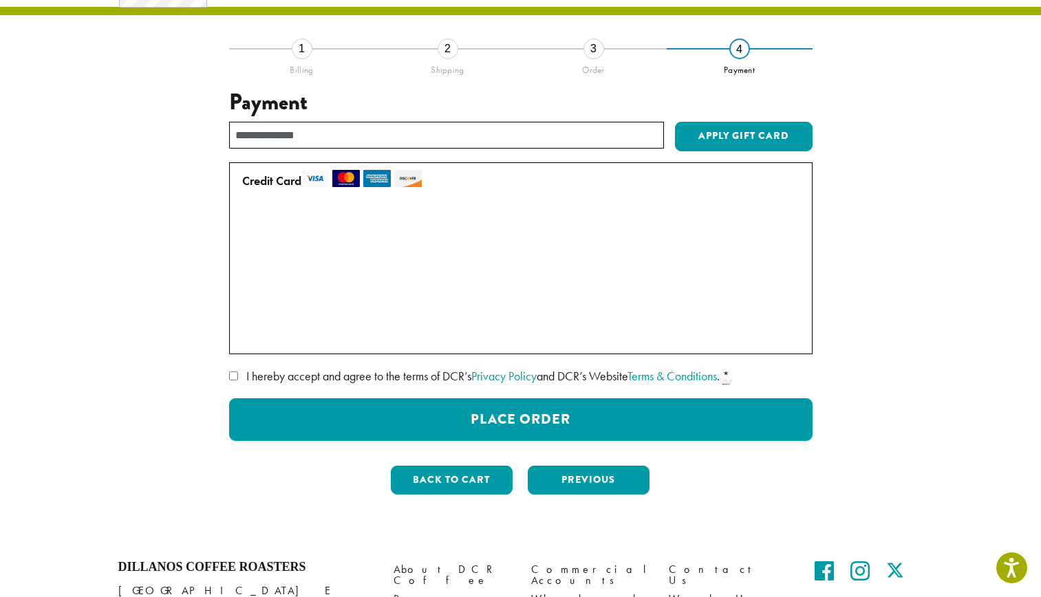
click at [878, 415] on div "**********" at bounding box center [521, 277] width 784 height 458
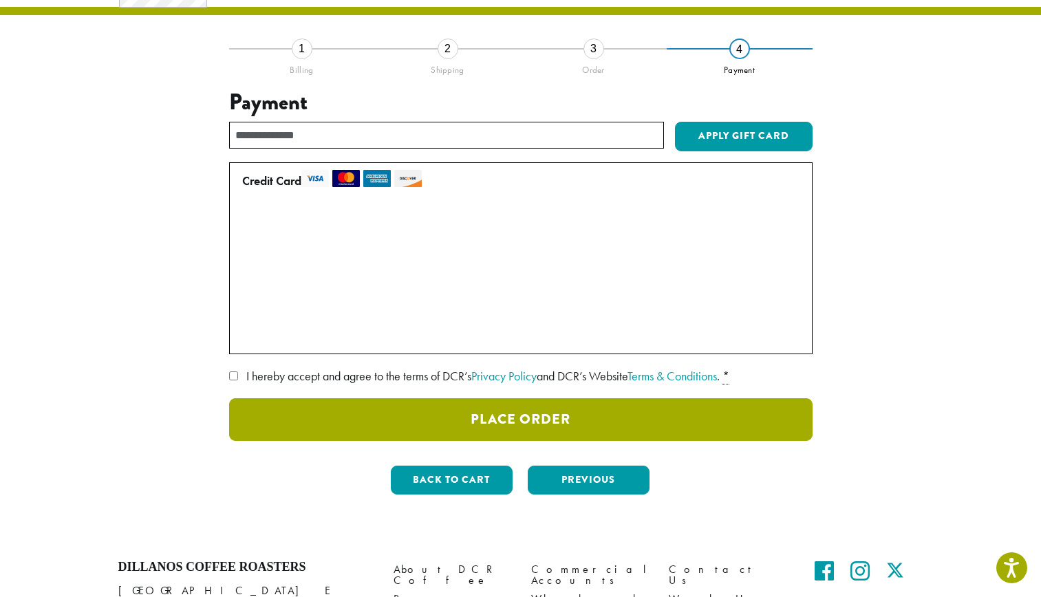
click at [616, 415] on button "Place Order" at bounding box center [520, 419] width 583 height 43
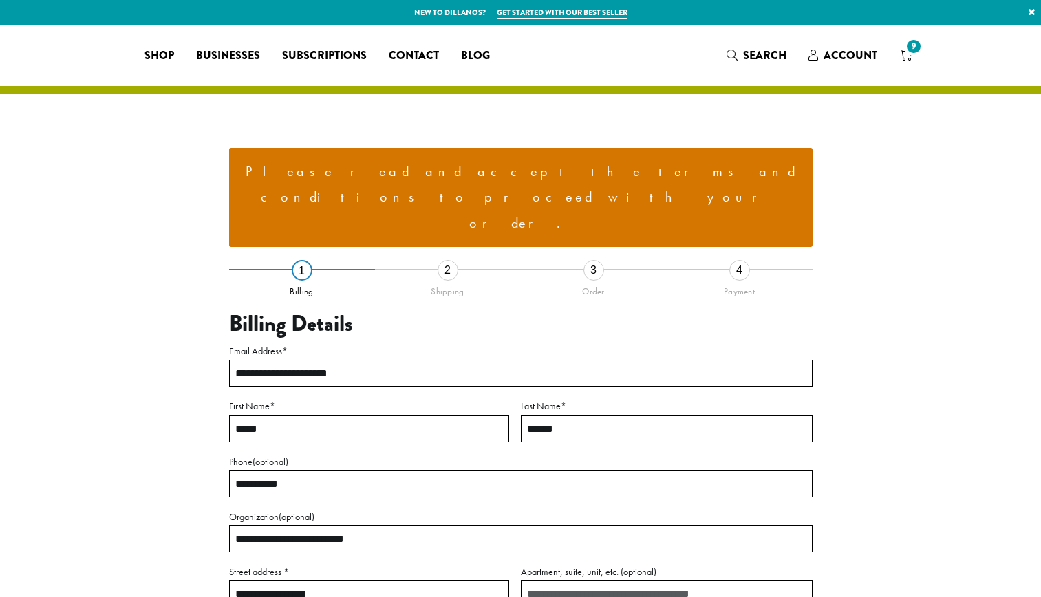
select select "**"
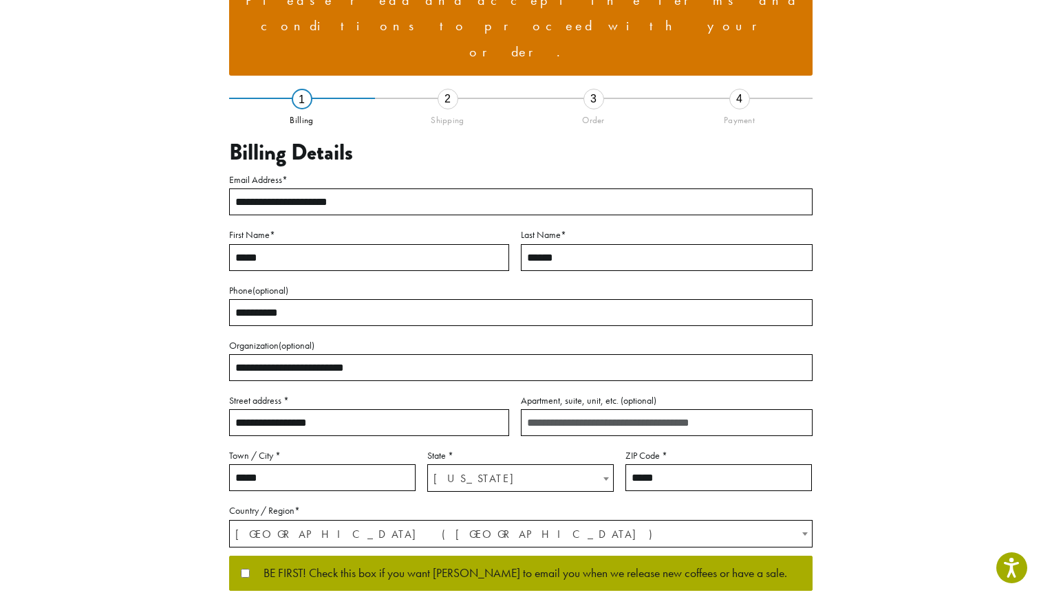
scroll to position [387, 0]
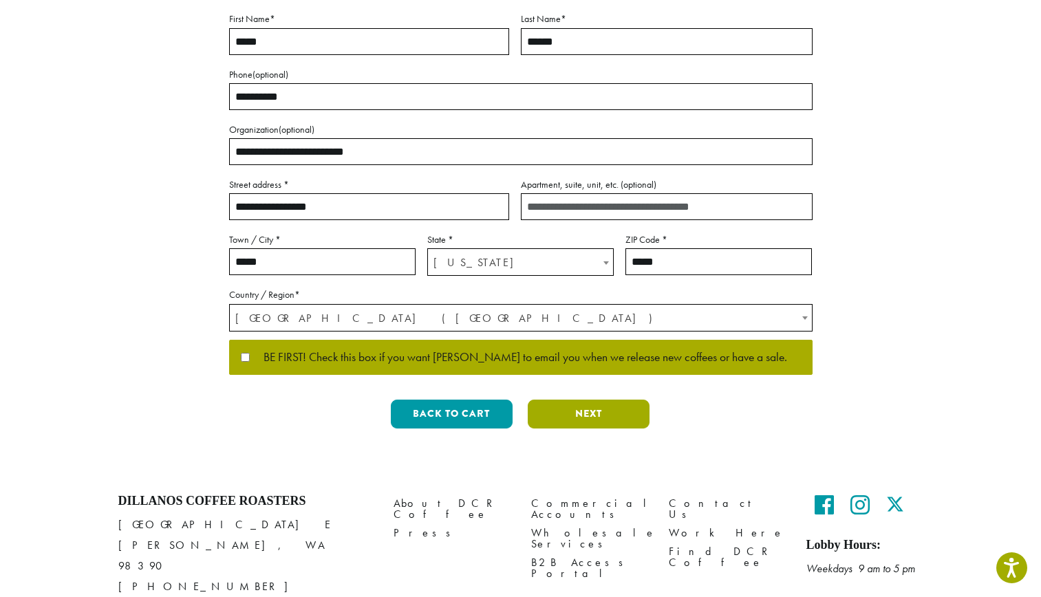
click at [594, 400] on button "Next" at bounding box center [589, 414] width 122 height 29
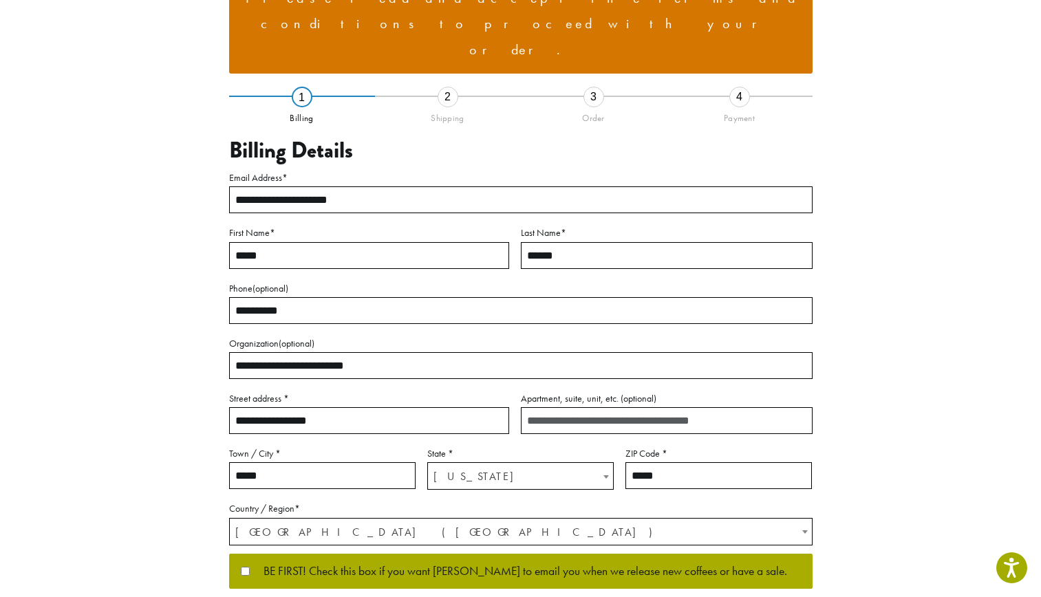
scroll to position [74, 0]
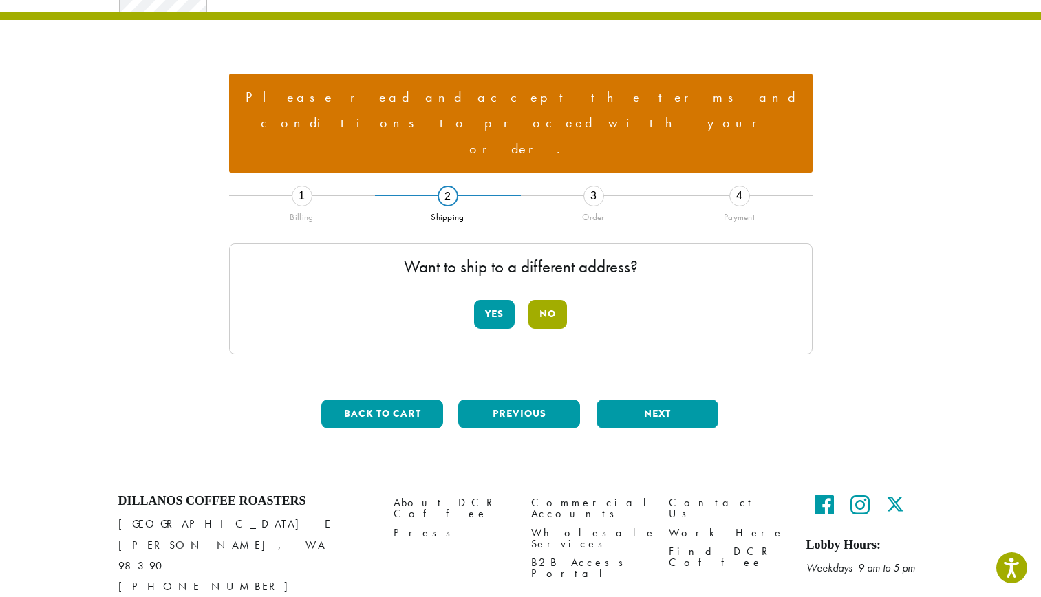
click at [532, 300] on button "No" at bounding box center [547, 314] width 39 height 29
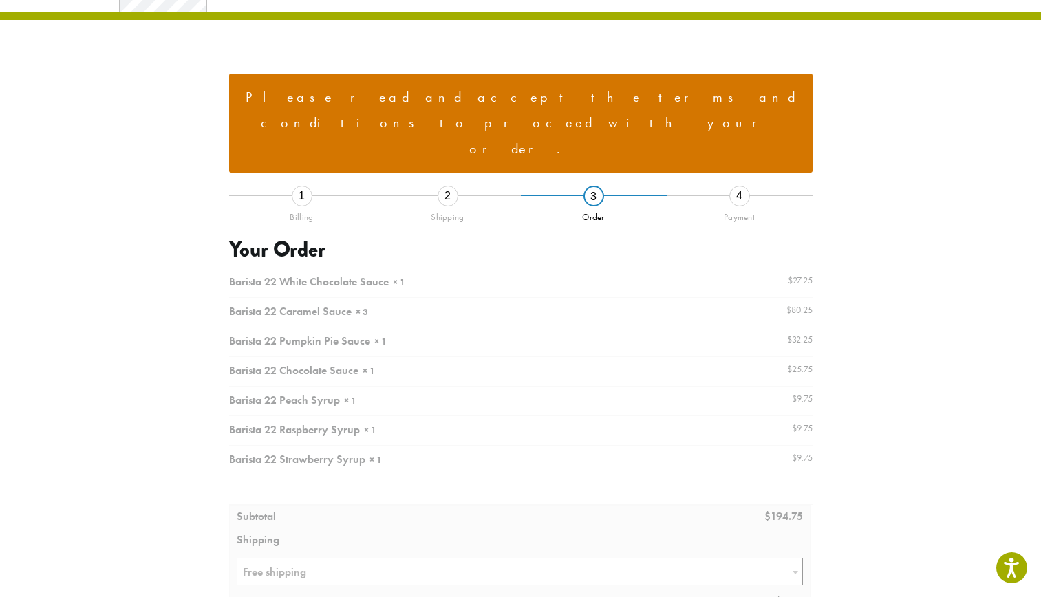
scroll to position [347, 0]
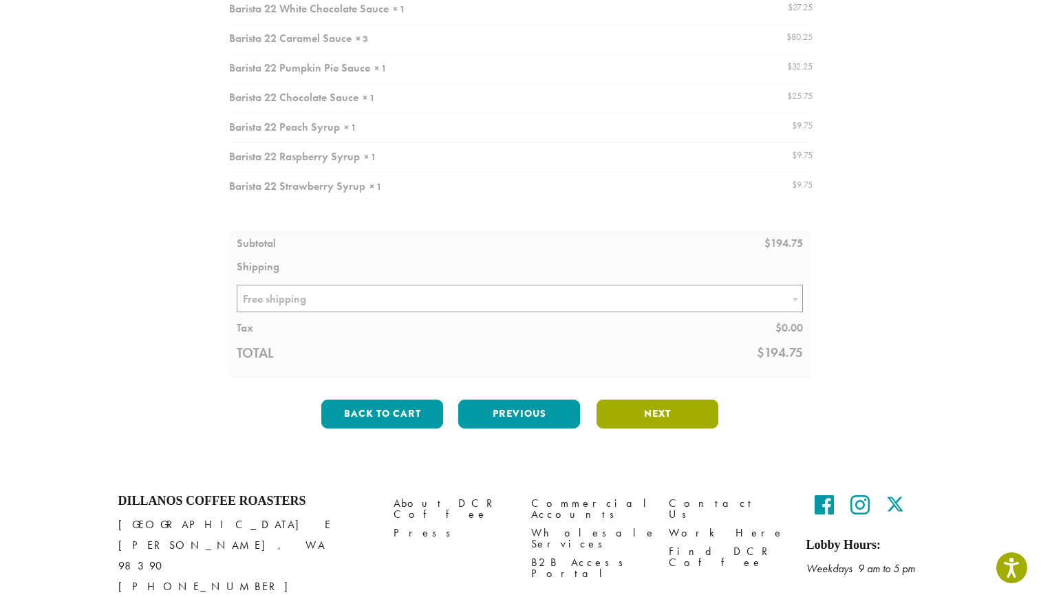
click at [654, 400] on button "Next" at bounding box center [657, 414] width 122 height 29
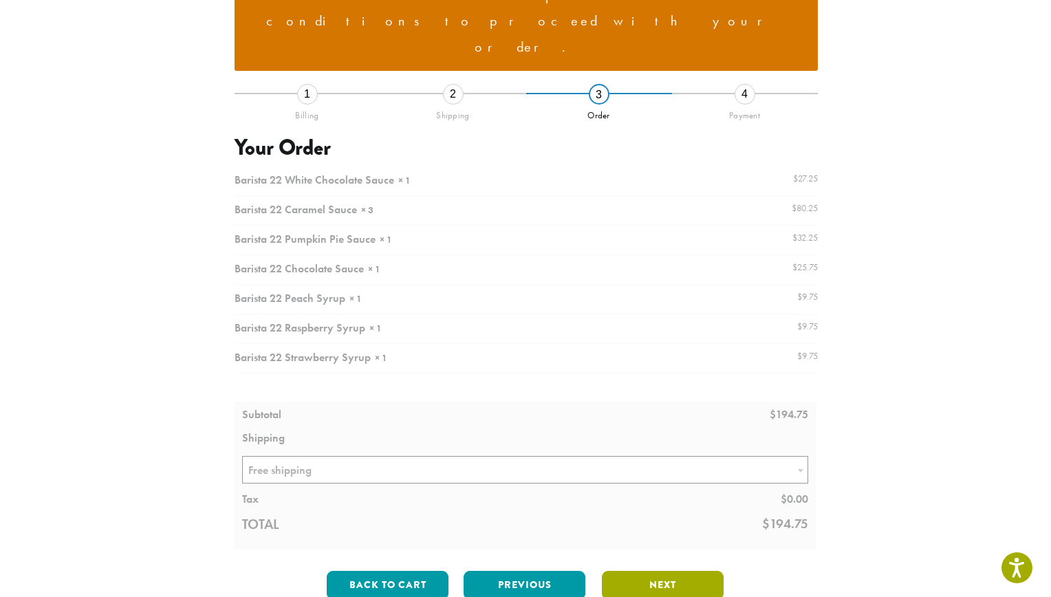
scroll to position [169, 0]
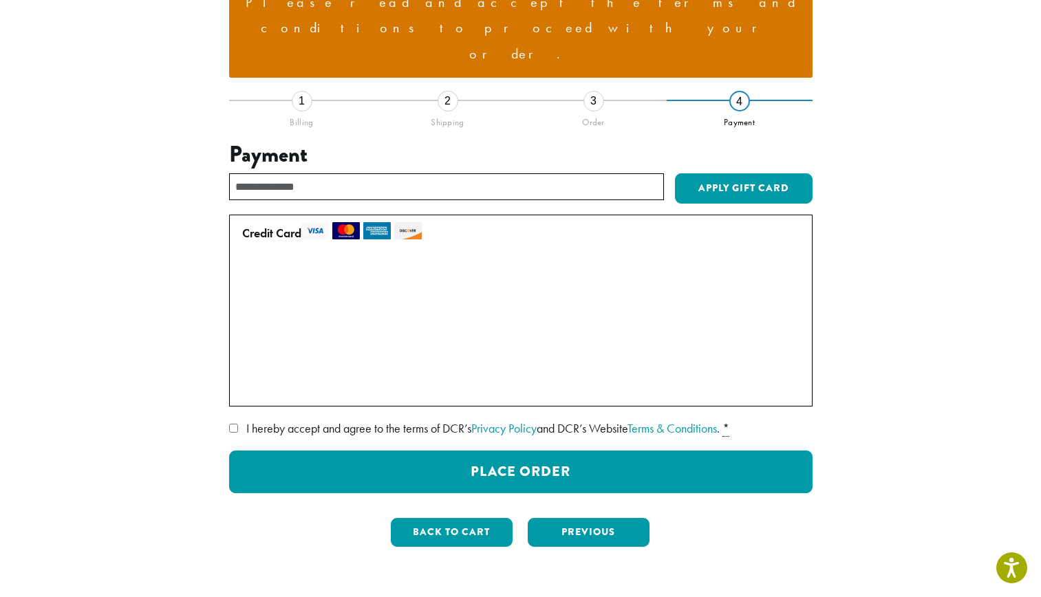
click at [247, 348] on label "• • • 2075 (expires 08/28)" at bounding box center [518, 359] width 552 height 22
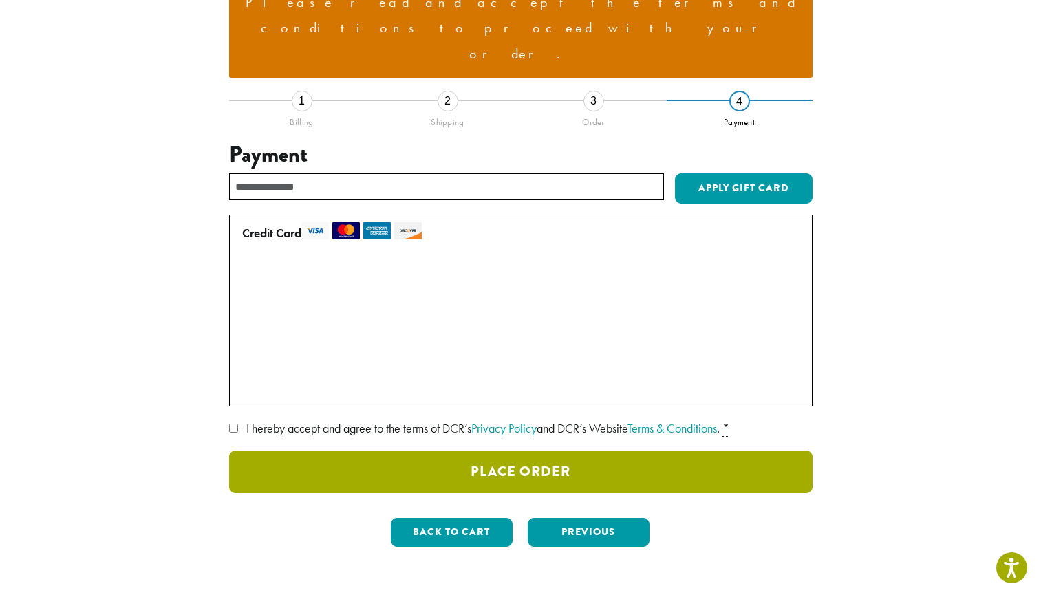
click at [508, 450] on button "Place Order" at bounding box center [520, 471] width 583 height 43
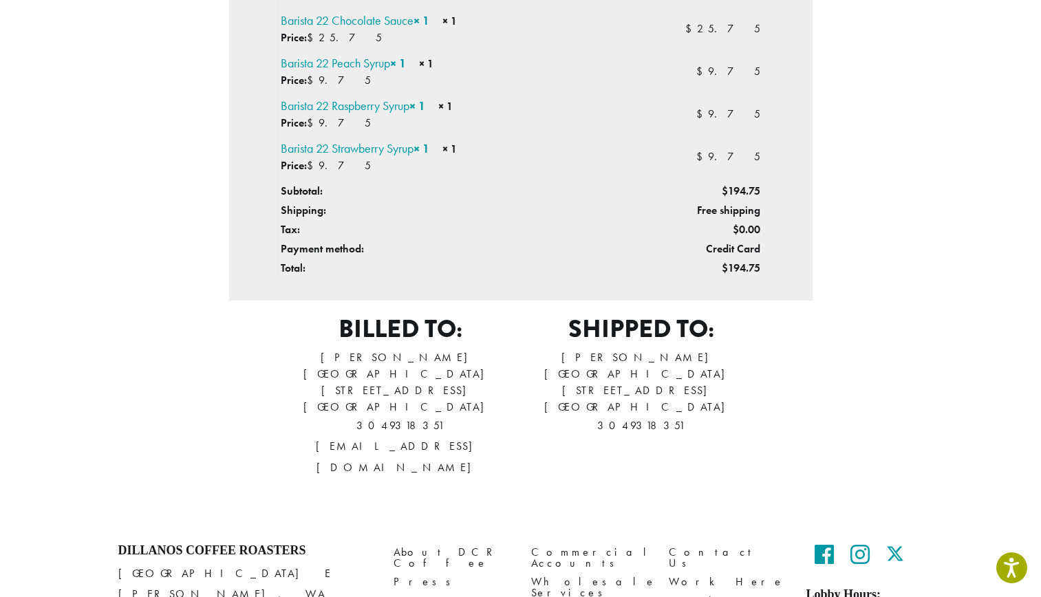
scroll to position [634, 0]
